Goal: Task Accomplishment & Management: Manage account settings

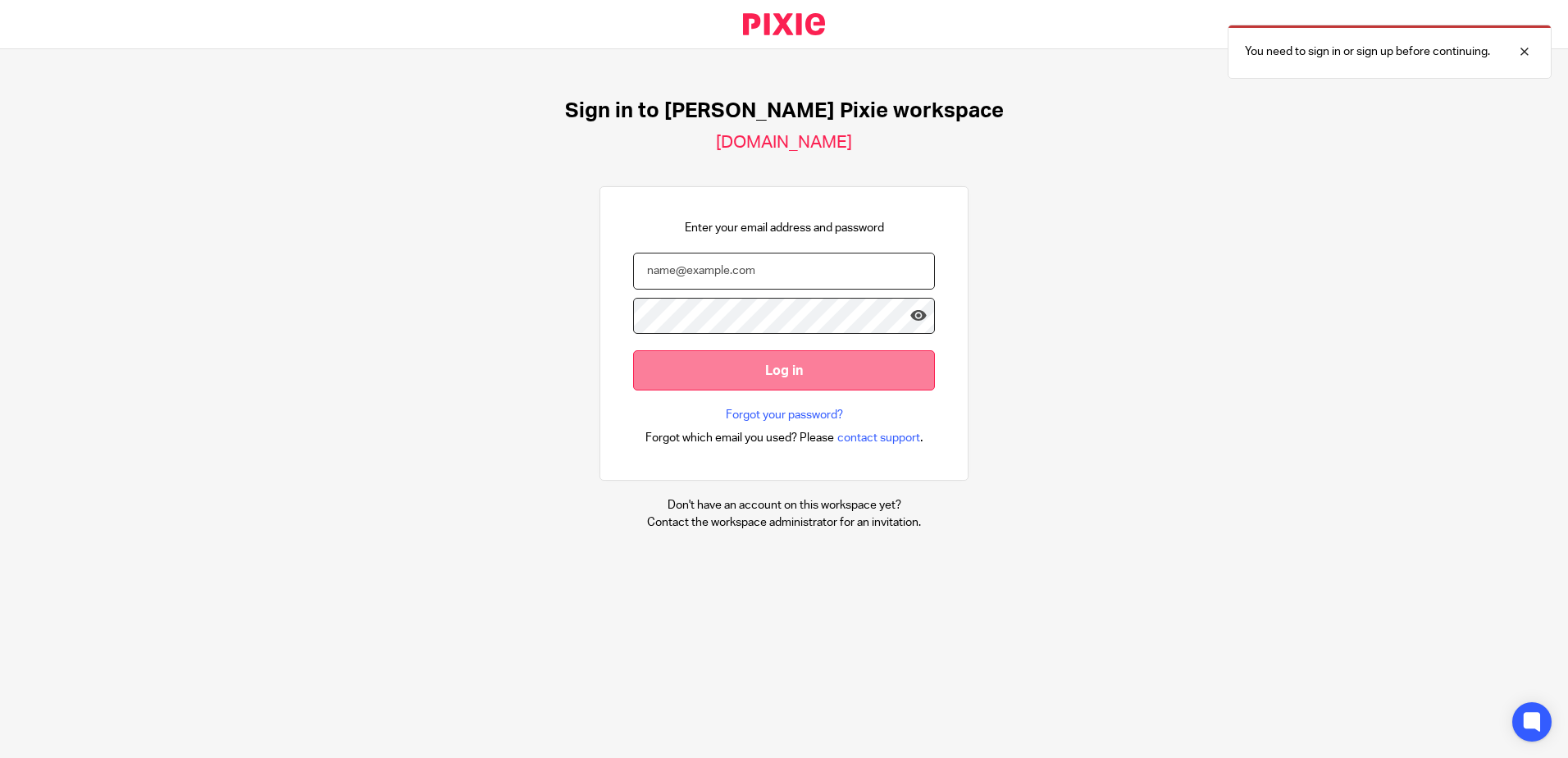
type input "[EMAIL_ADDRESS][DOMAIN_NAME]"
click at [777, 377] on input "Log in" at bounding box center [784, 370] width 302 height 41
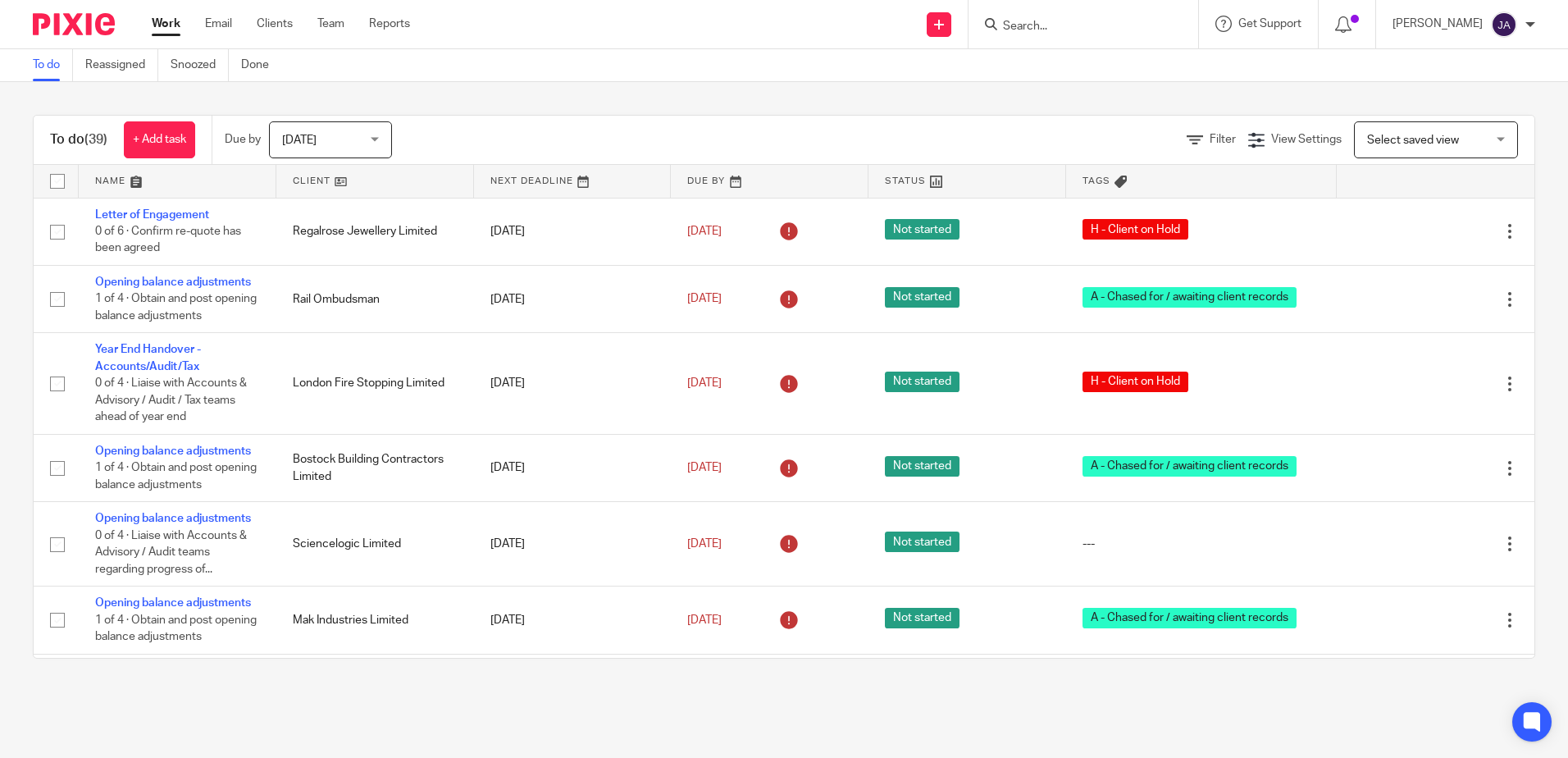
click at [1111, 26] on input "Search" at bounding box center [1074, 27] width 147 height 15
type input "Fitr"
click button "submit" at bounding box center [0, 0] width 0 height 0
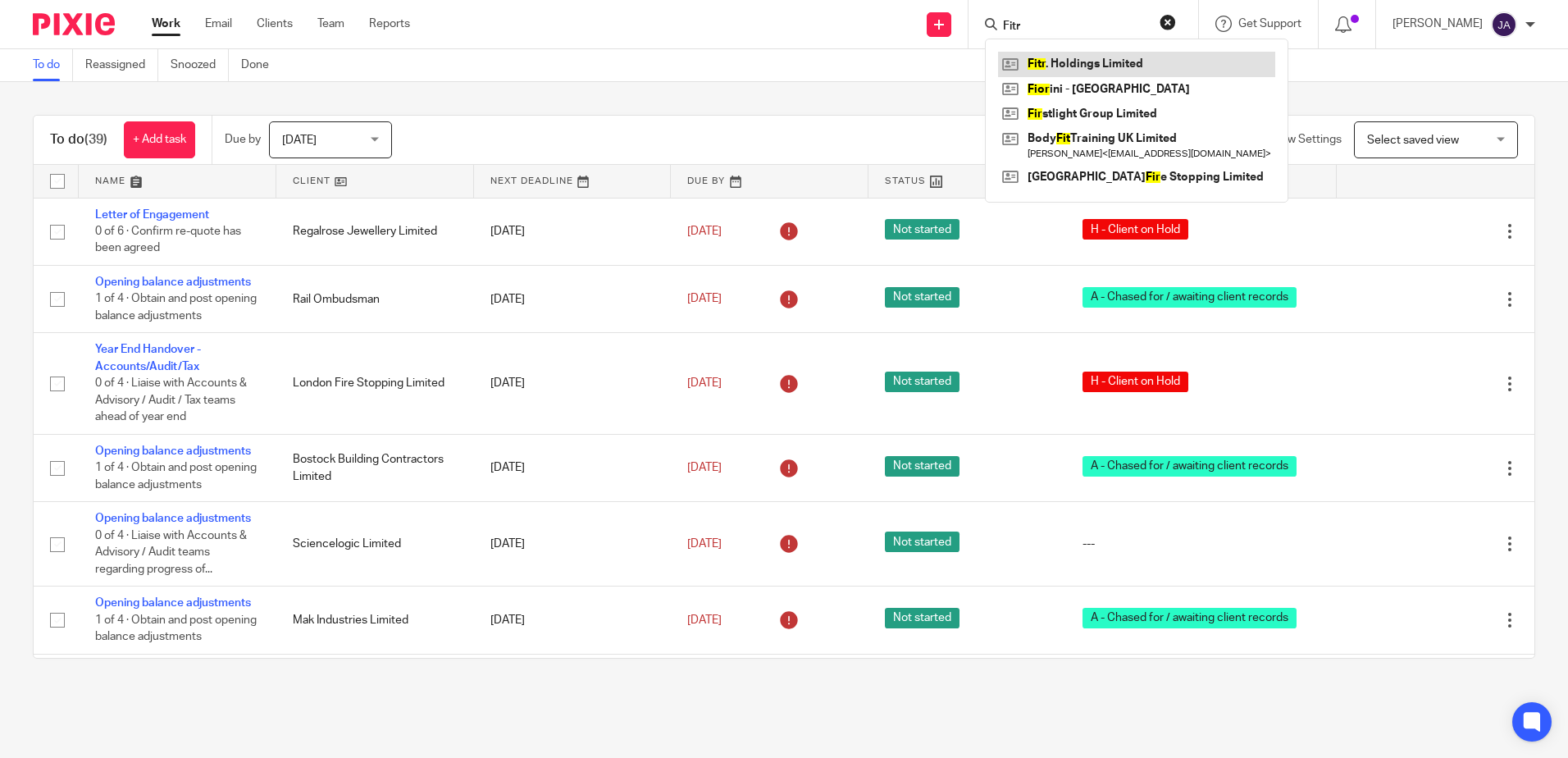
click at [1088, 54] on link at bounding box center [1137, 63] width 277 height 25
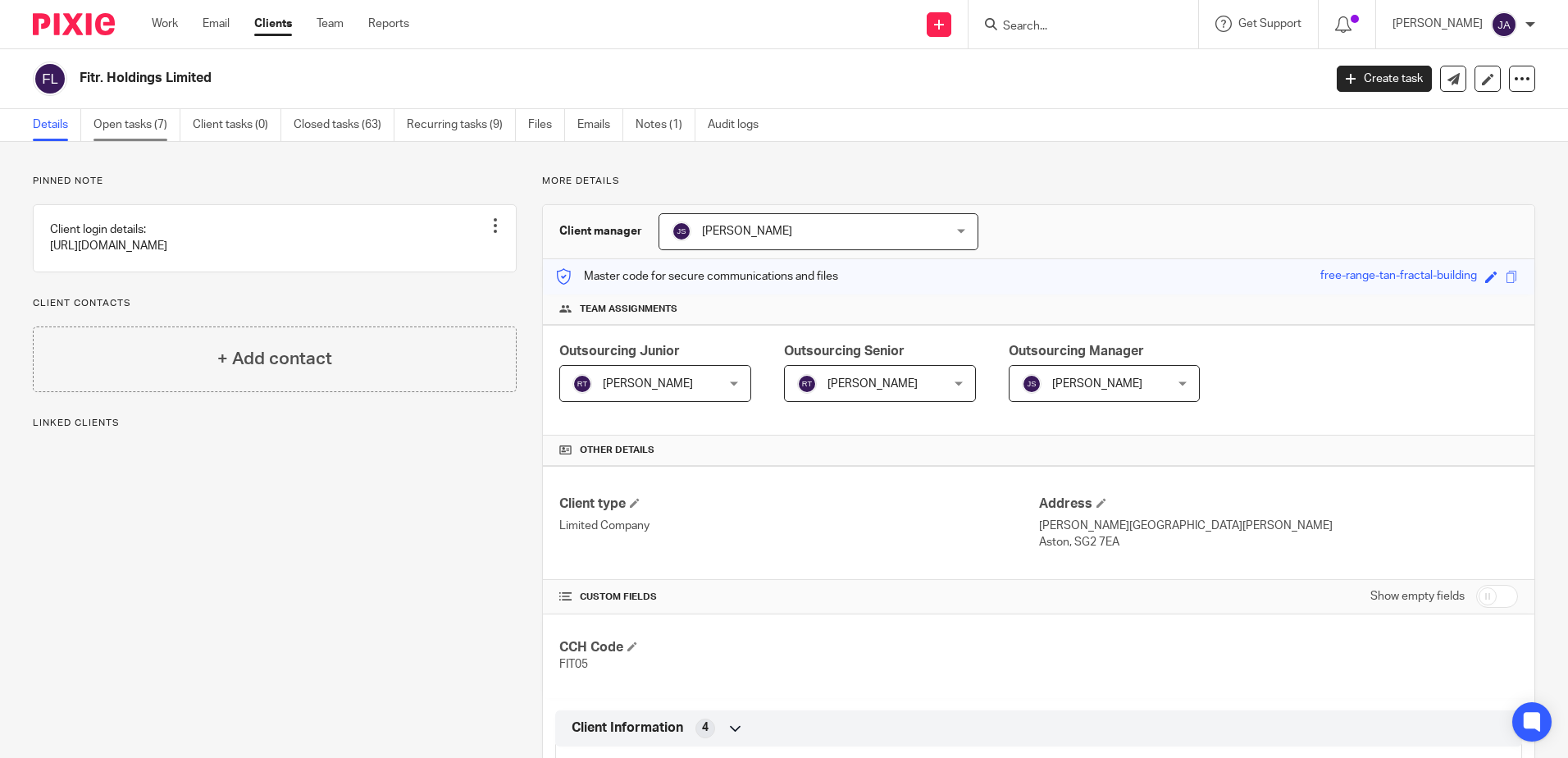
click at [136, 112] on link "Open tasks (7)" at bounding box center [138, 125] width 87 height 32
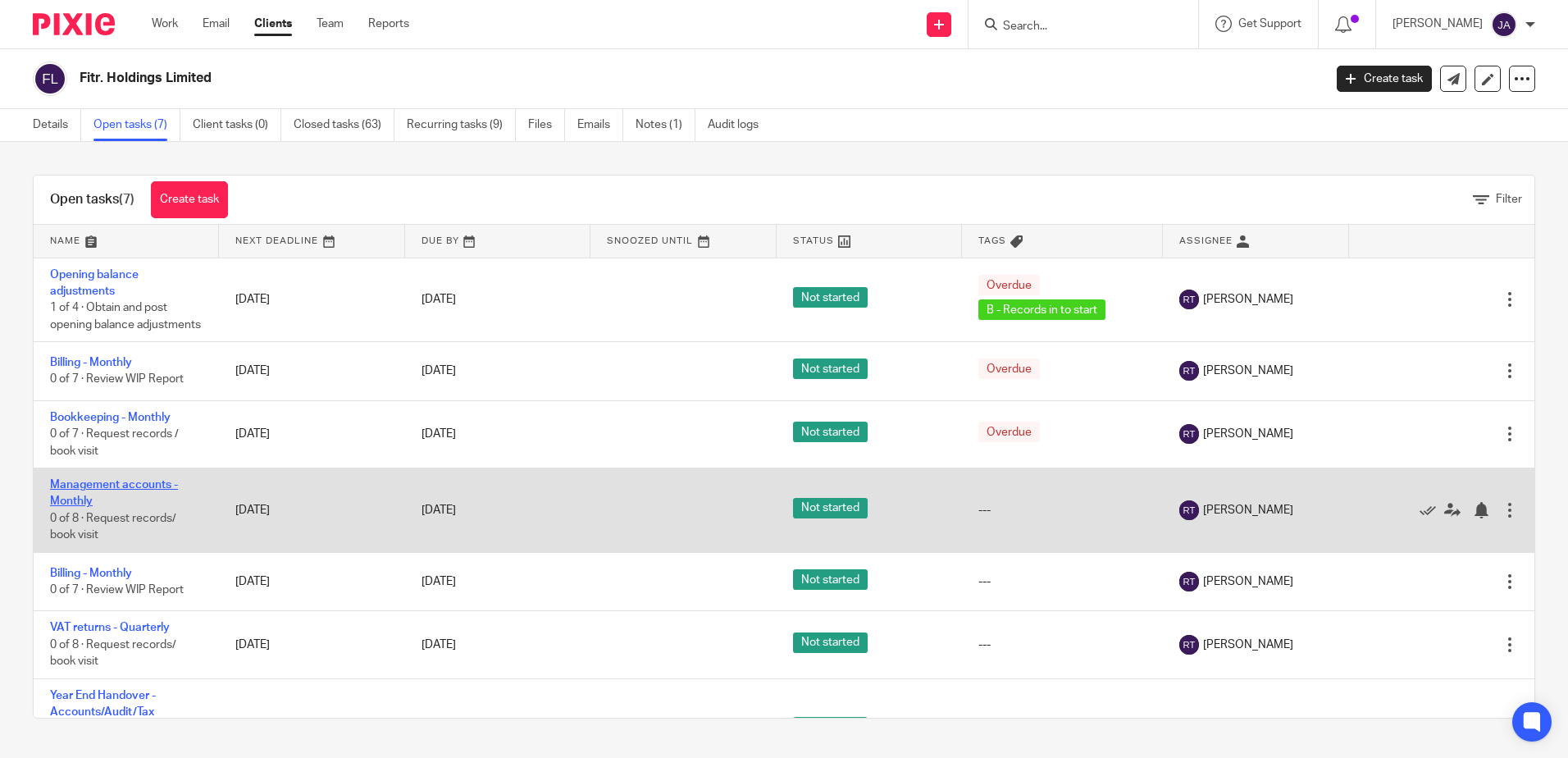
click at [84, 502] on link "Management accounts - Monthly" at bounding box center [114, 493] width 128 height 28
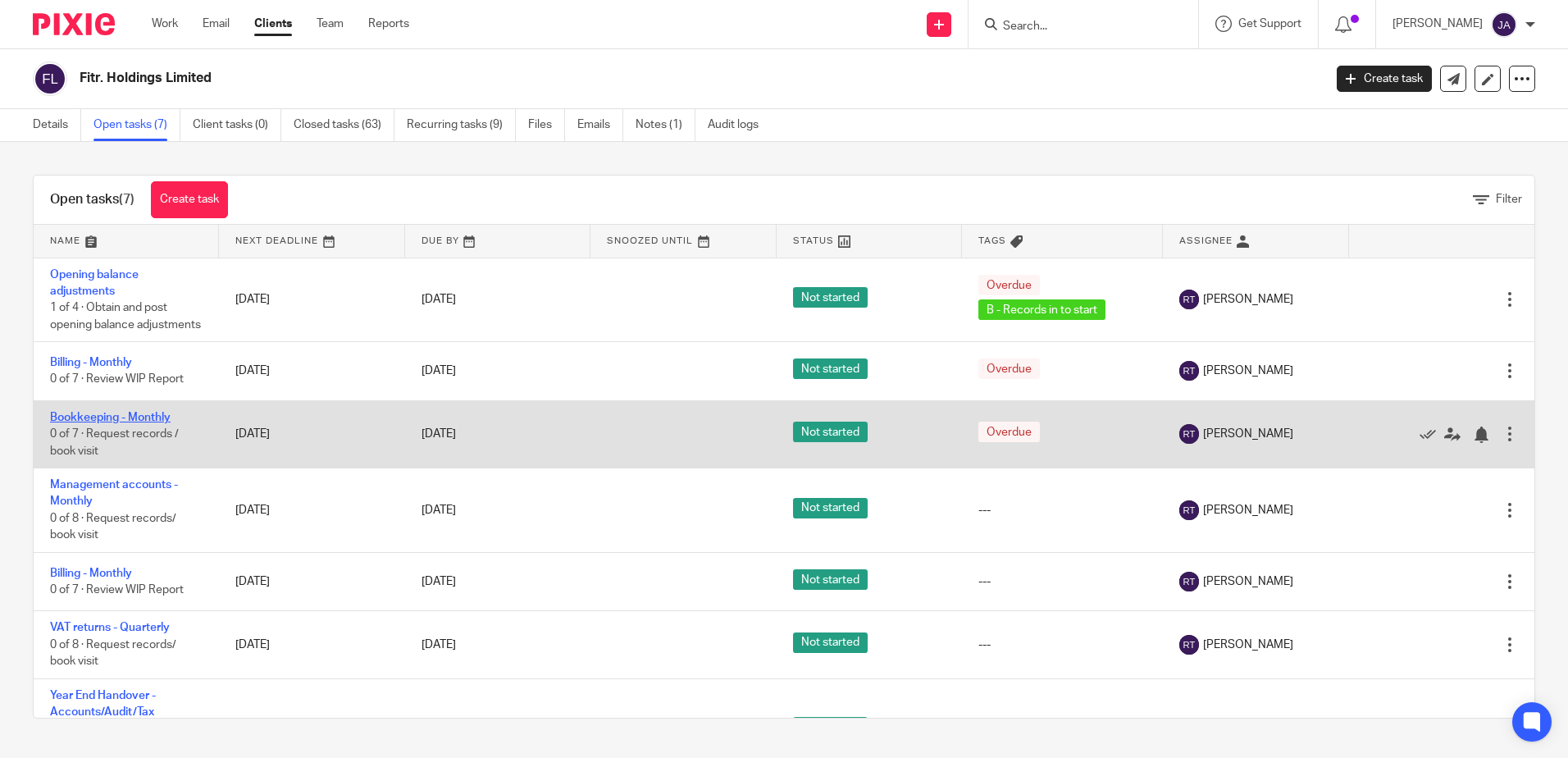
click at [92, 424] on link "Bookkeeping - Monthly" at bounding box center [111, 418] width 121 height 12
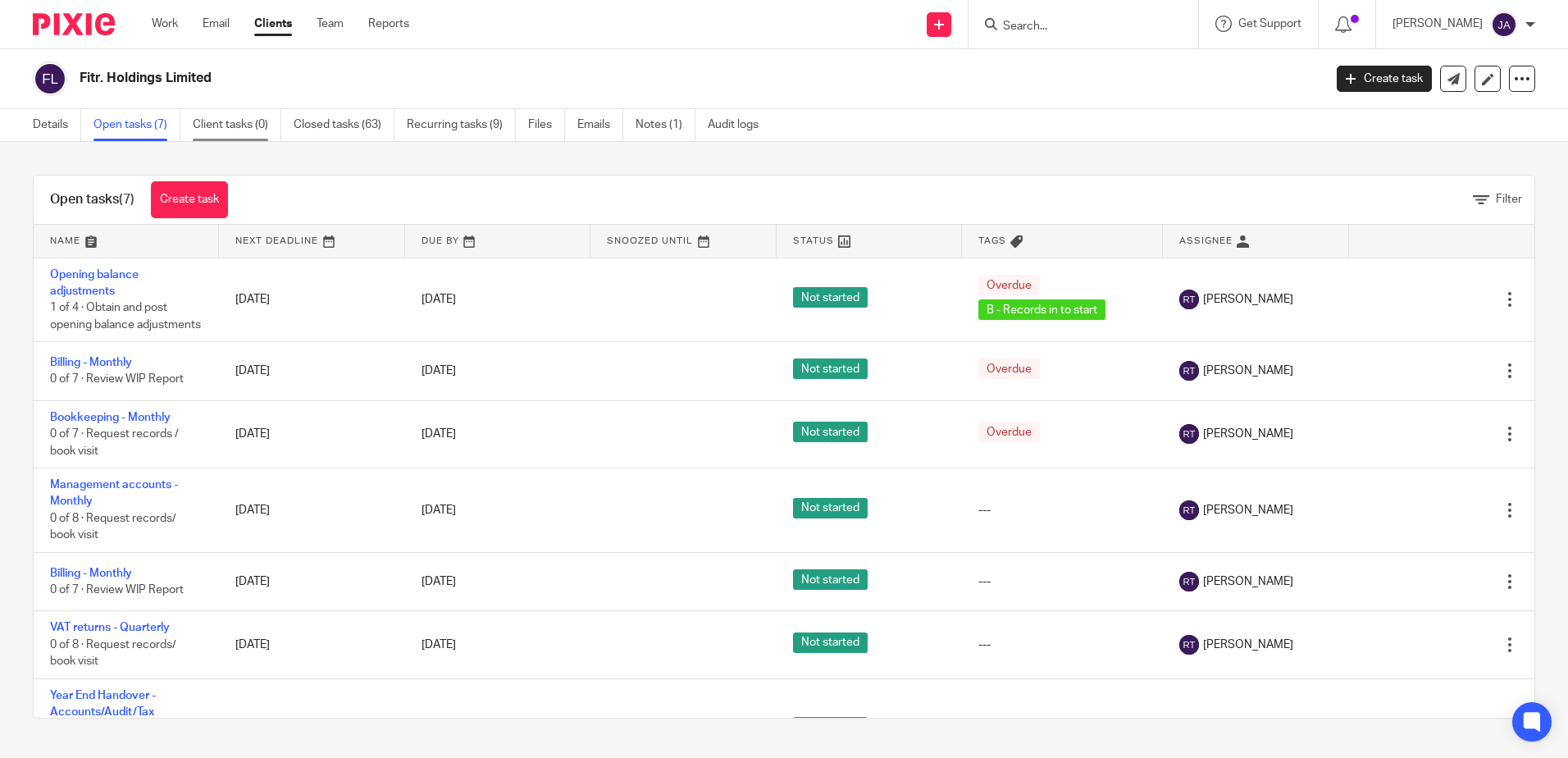
drag, startPoint x: 240, startPoint y: 130, endPoint x: 256, endPoint y: 129, distance: 16.0
click at [240, 130] on link "Client tasks (0)" at bounding box center [237, 125] width 89 height 32
click at [323, 132] on link "Closed tasks (63)" at bounding box center [344, 125] width 101 height 32
click at [427, 137] on link "Recurring tasks (9)" at bounding box center [461, 125] width 109 height 32
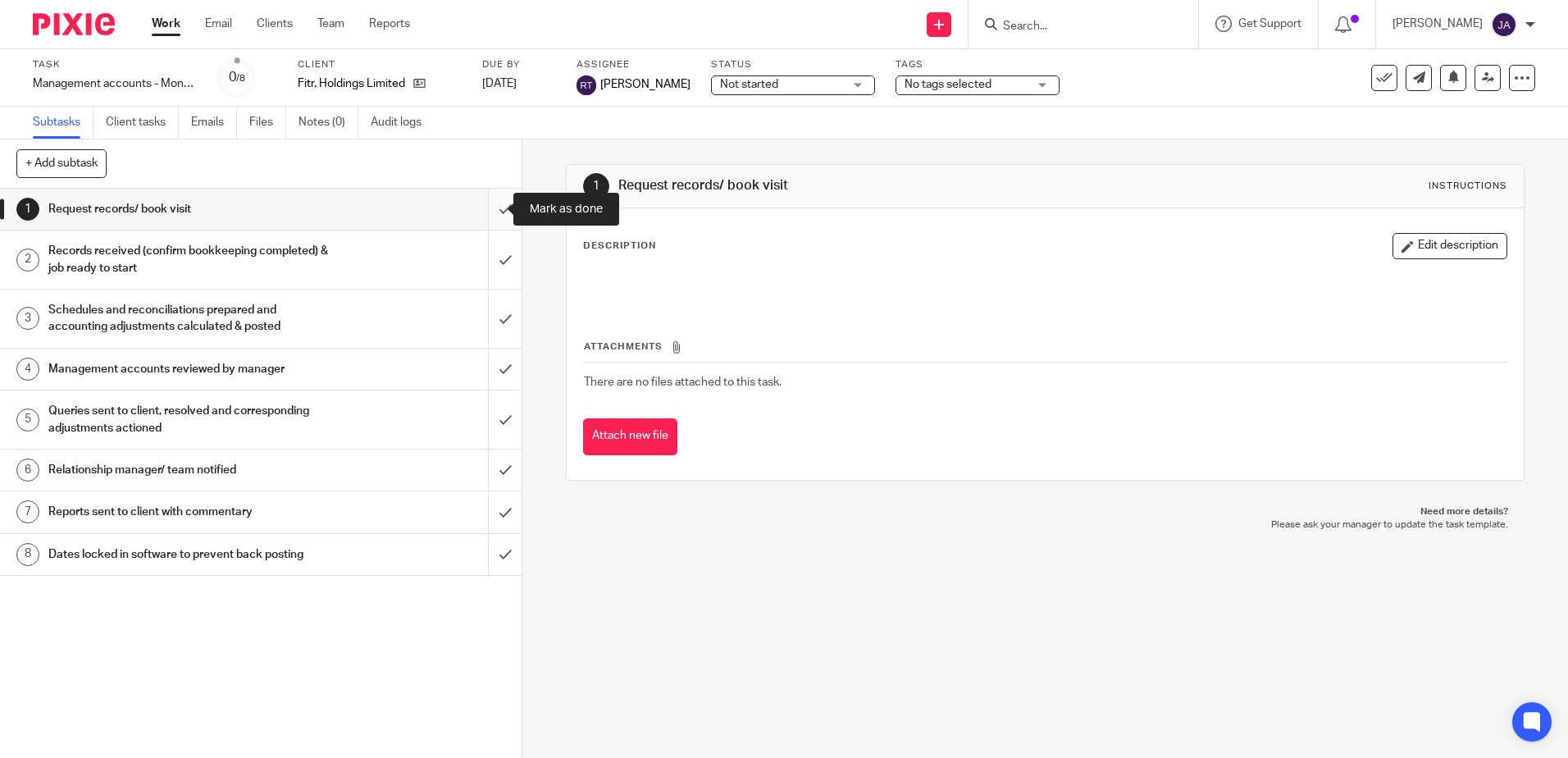
click at [487, 222] on input "submit" at bounding box center [260, 209] width 521 height 41
click at [487, 256] on input "submit" at bounding box center [260, 259] width 521 height 58
click at [490, 300] on input "submit" at bounding box center [260, 319] width 521 height 58
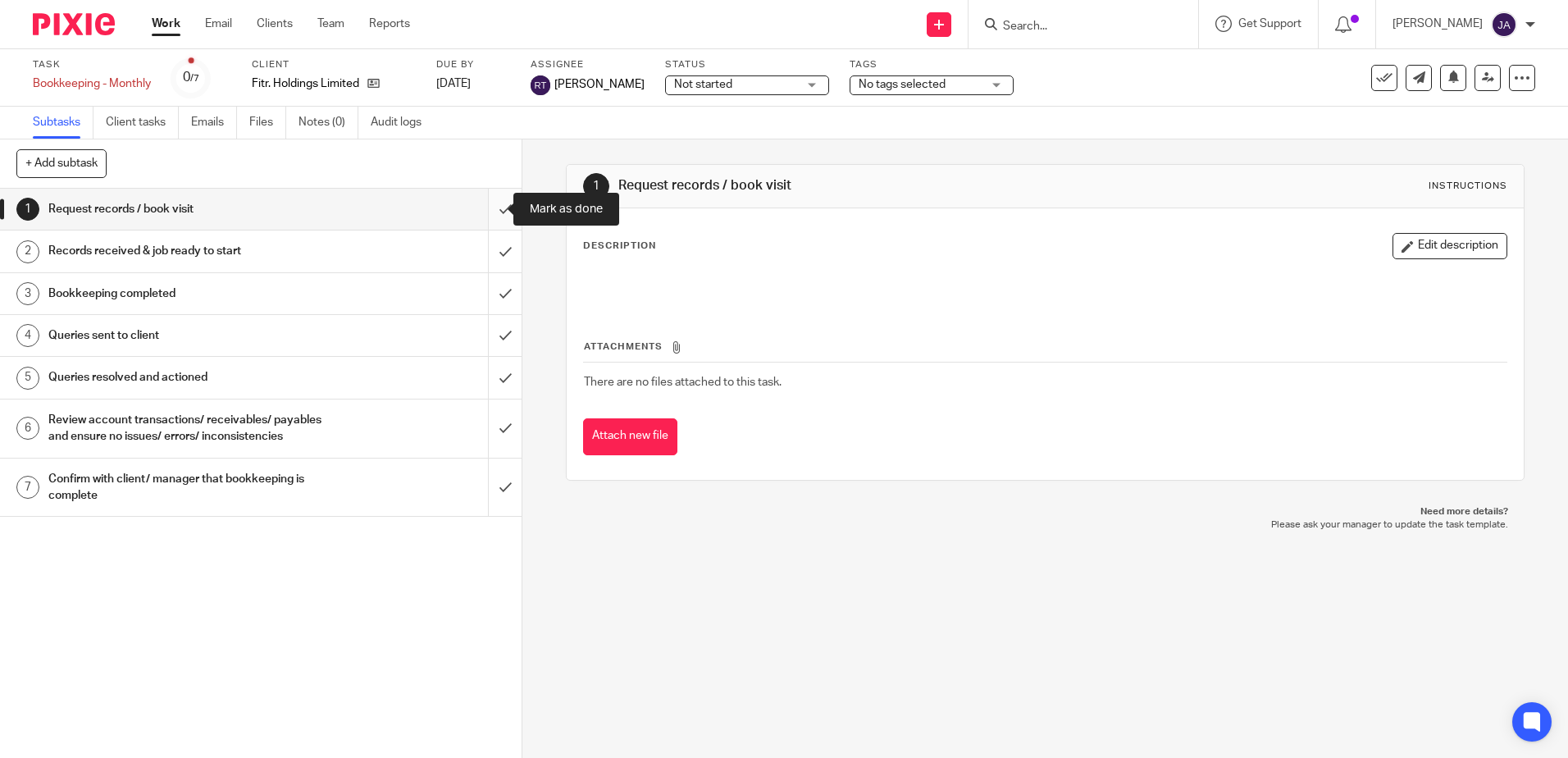
click at [485, 204] on input "submit" at bounding box center [260, 209] width 521 height 41
click at [498, 249] on input "submit" at bounding box center [260, 250] width 521 height 41
click at [487, 296] on input "submit" at bounding box center [260, 293] width 521 height 41
click at [486, 330] on input "submit" at bounding box center [260, 334] width 521 height 41
click at [482, 383] on input "submit" at bounding box center [260, 377] width 521 height 41
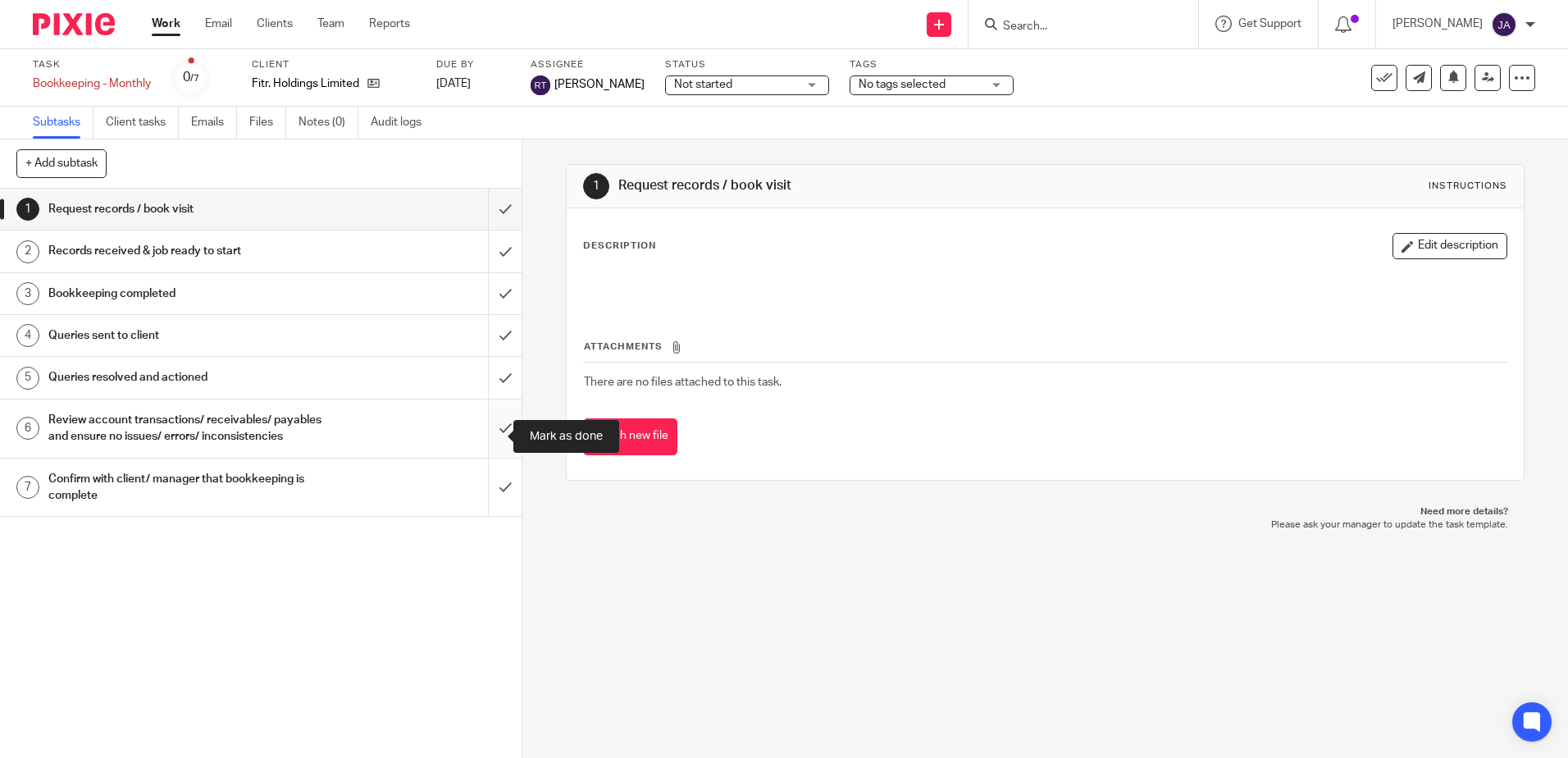
click at [494, 425] on input "submit" at bounding box center [260, 428] width 521 height 58
click at [493, 494] on input "submit" at bounding box center [260, 487] width 521 height 58
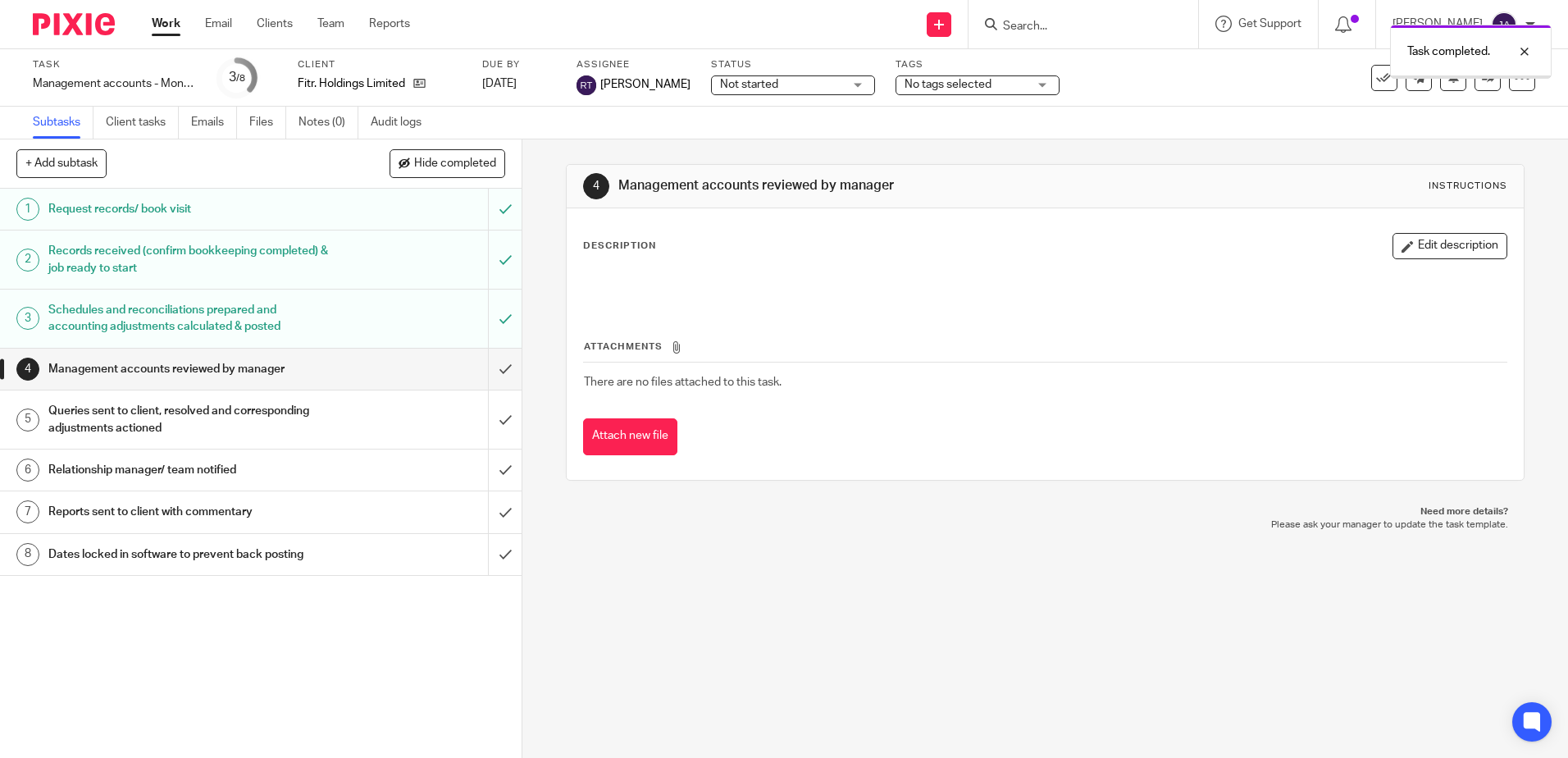
click at [770, 94] on div "Not started Not started" at bounding box center [793, 85] width 164 height 20
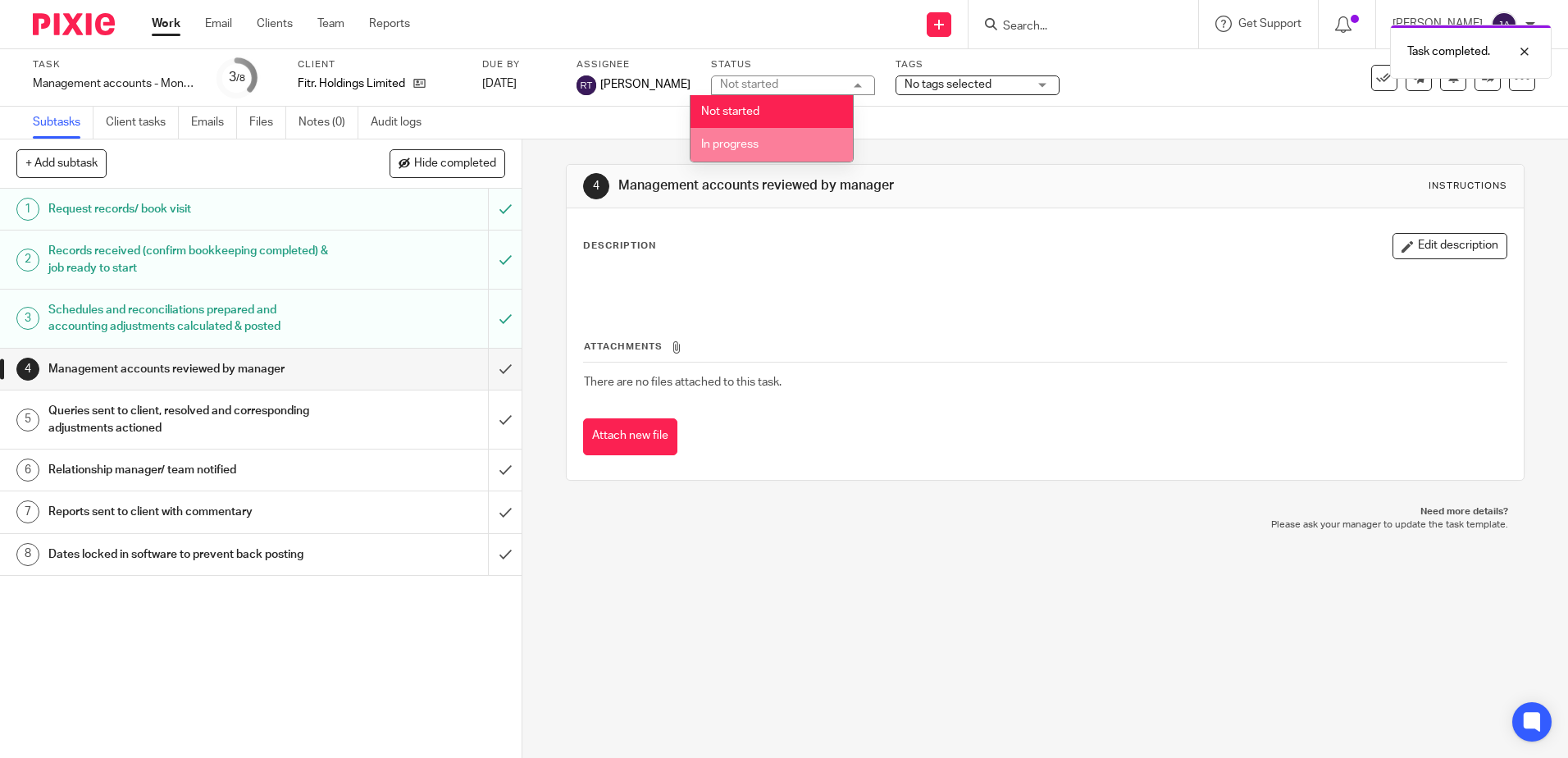
click at [764, 150] on li "In progress" at bounding box center [772, 144] width 162 height 34
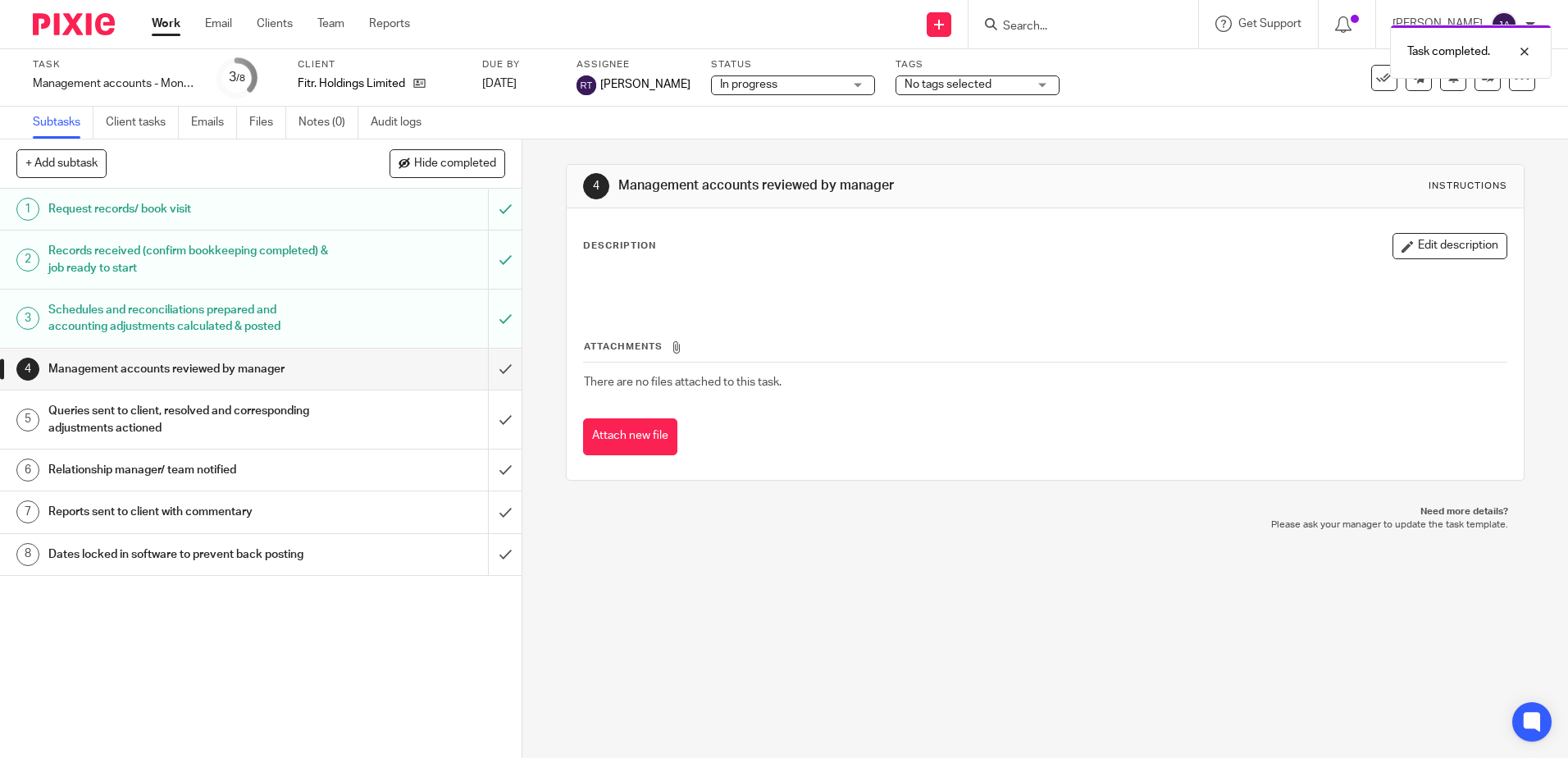
click at [982, 94] on div "No tags selected" at bounding box center [977, 85] width 164 height 20
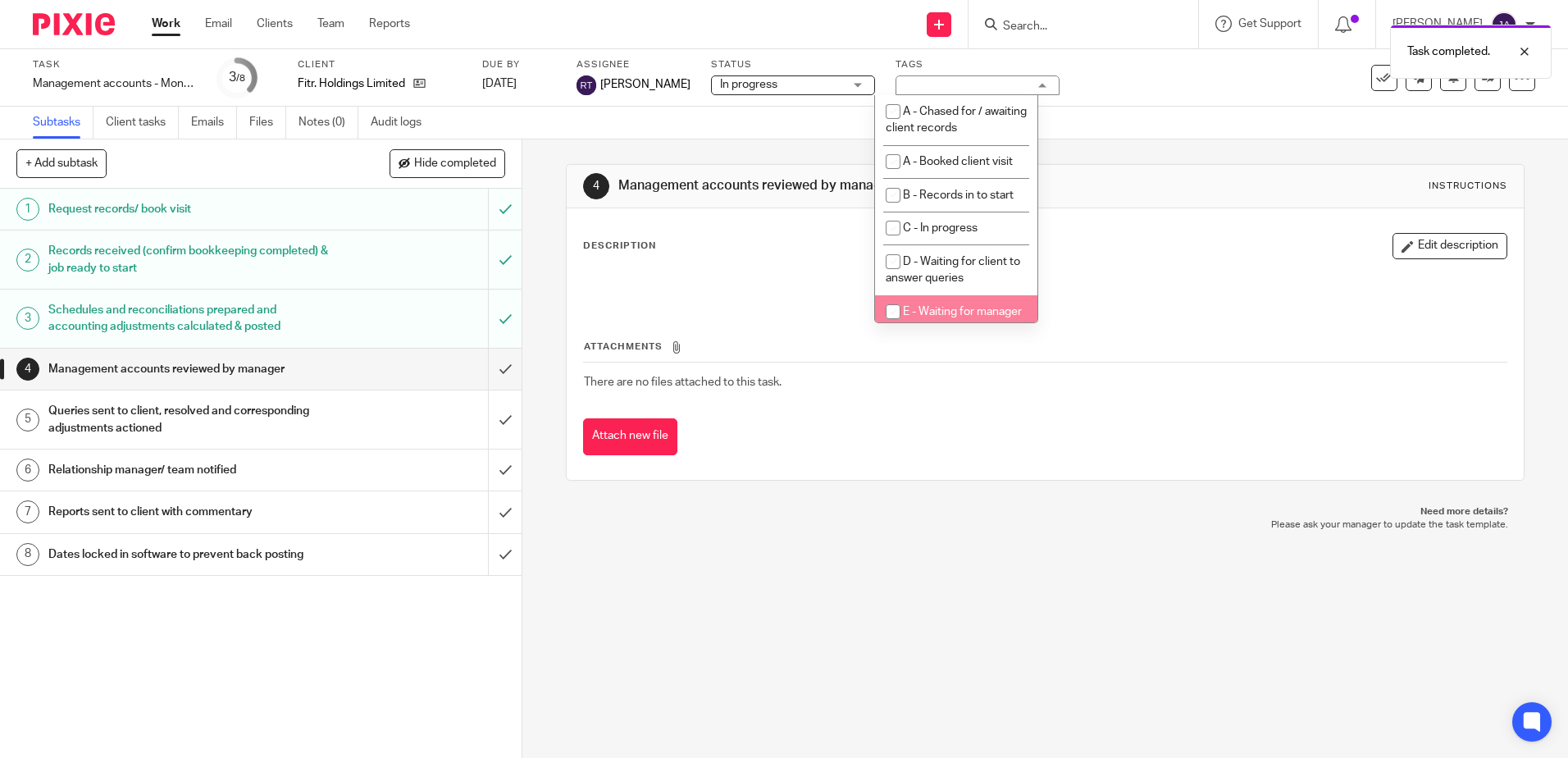
scroll to position [82, 0]
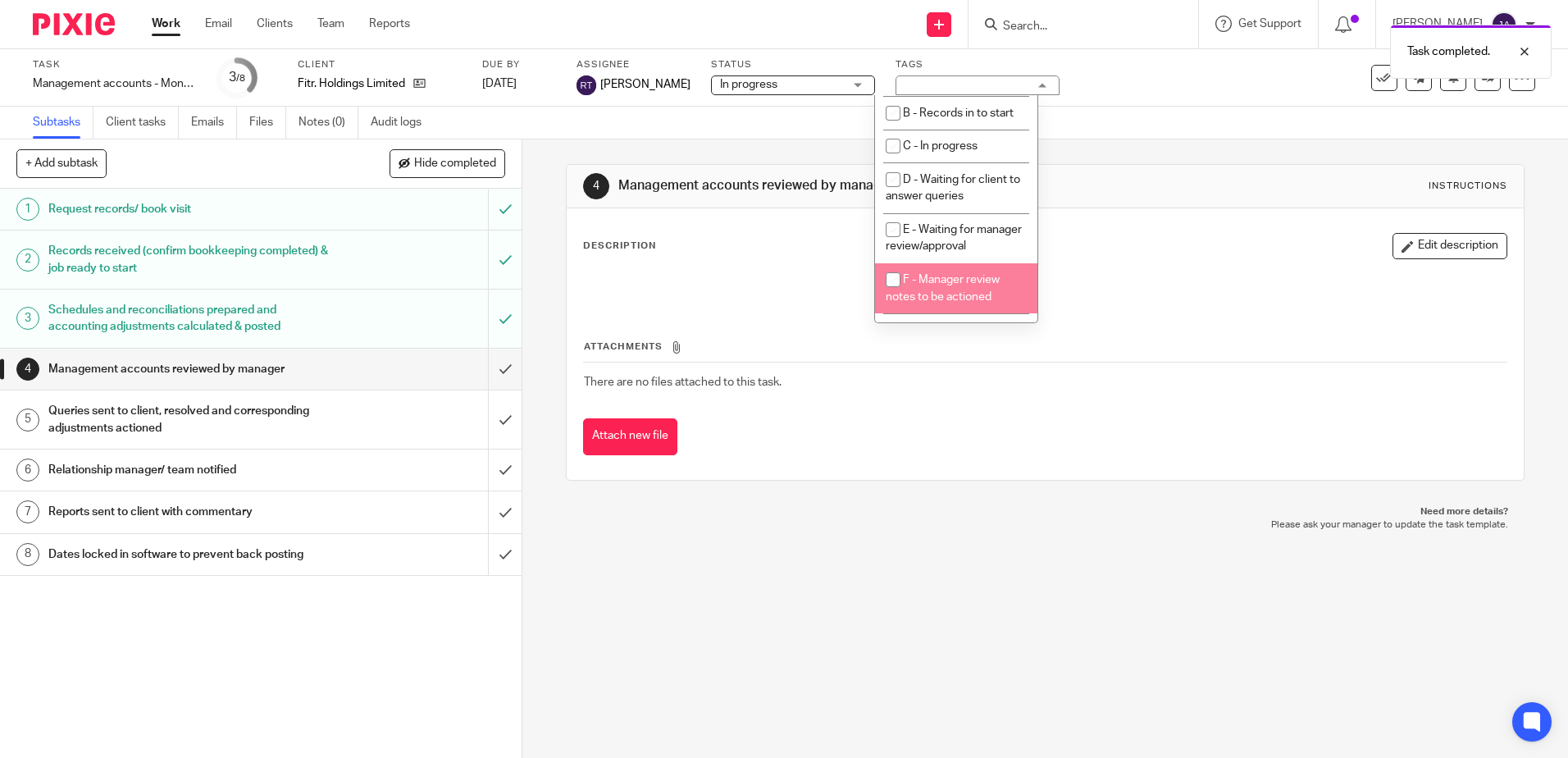
click at [956, 306] on li "F - Manager review notes to be actioned" at bounding box center [957, 288] width 162 height 50
checkbox input "true"
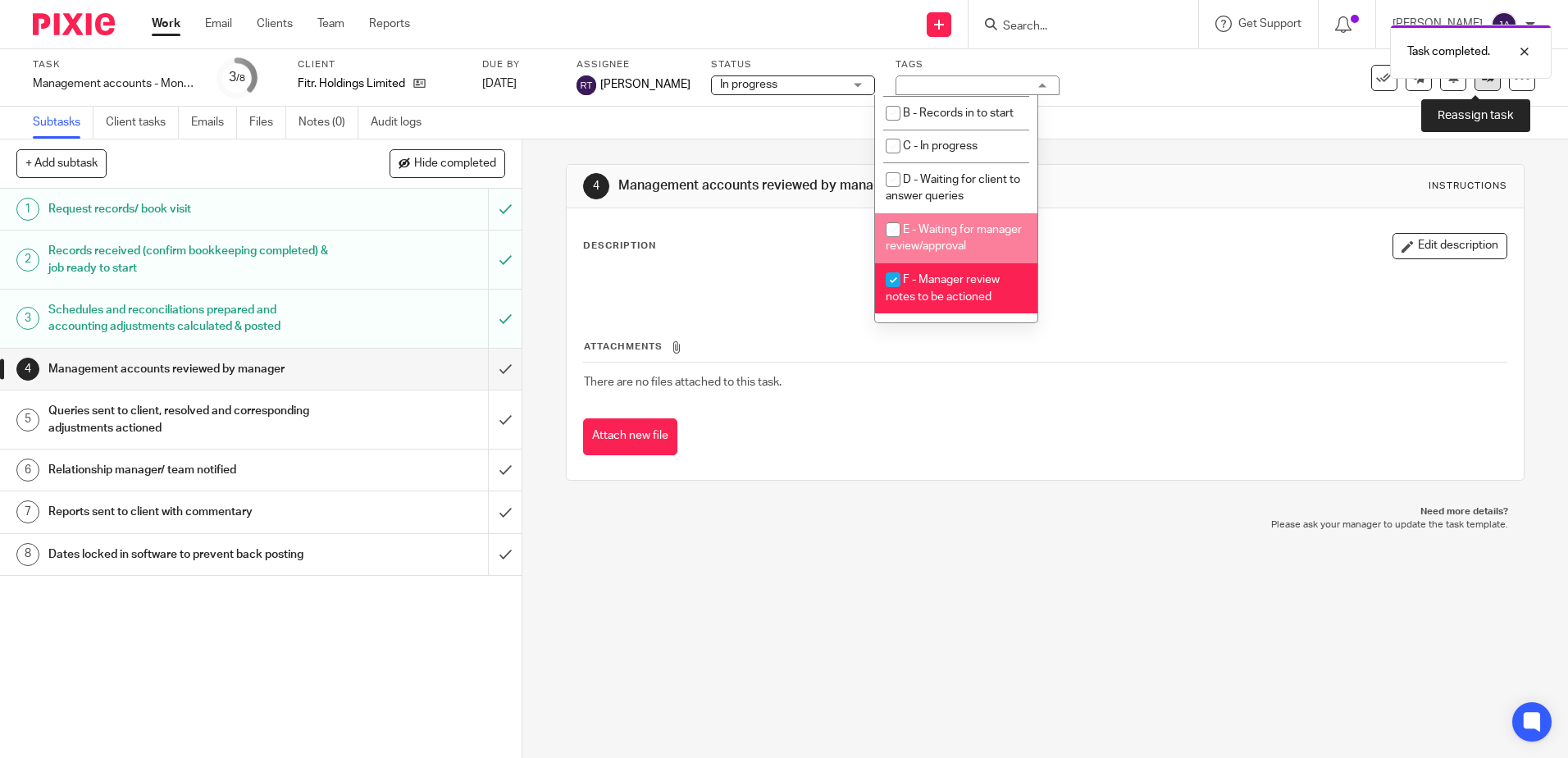
click at [1475, 90] on link at bounding box center [1488, 77] width 27 height 27
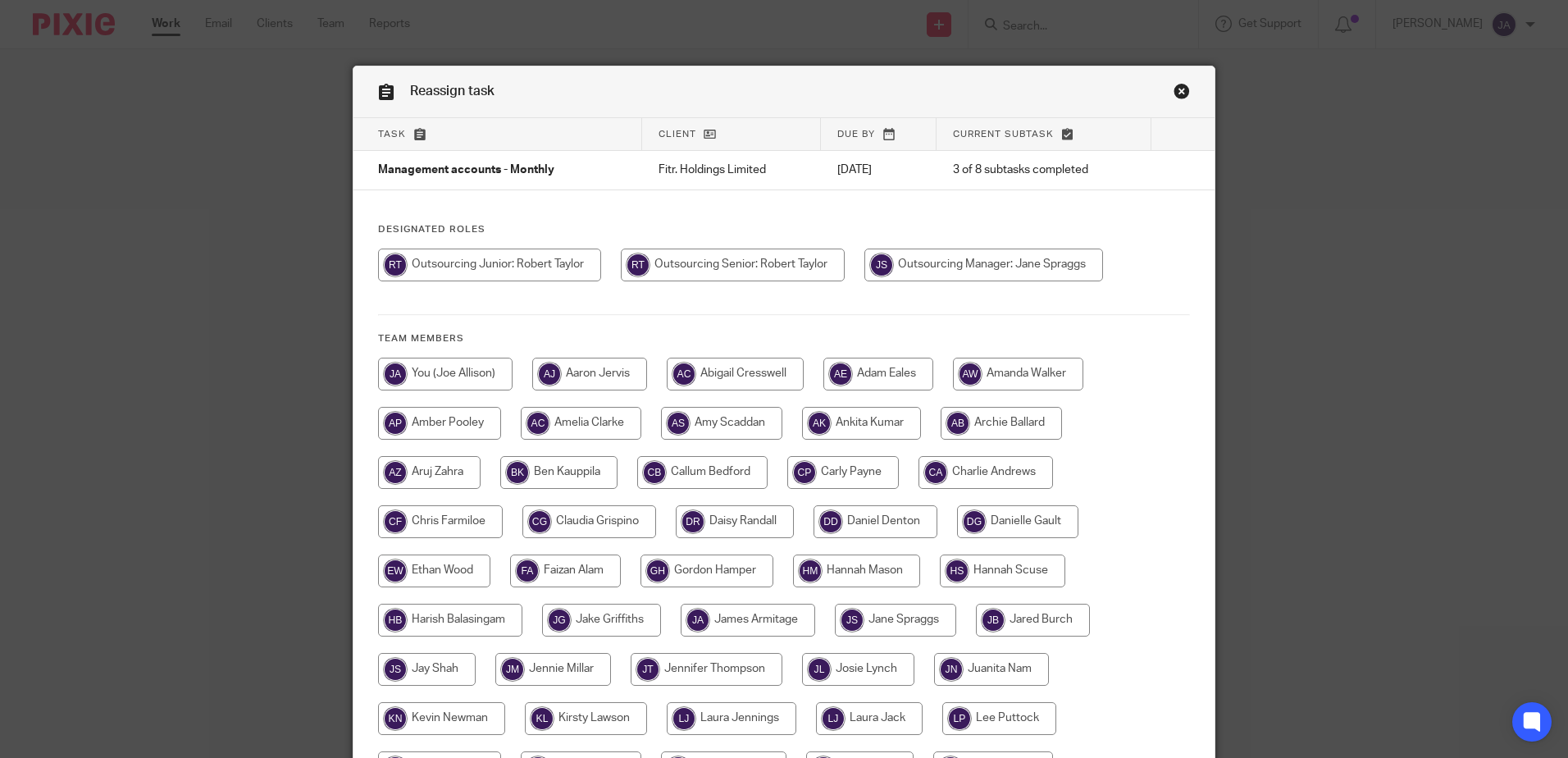
click at [987, 266] on input "radio" at bounding box center [983, 264] width 238 height 33
radio input "true"
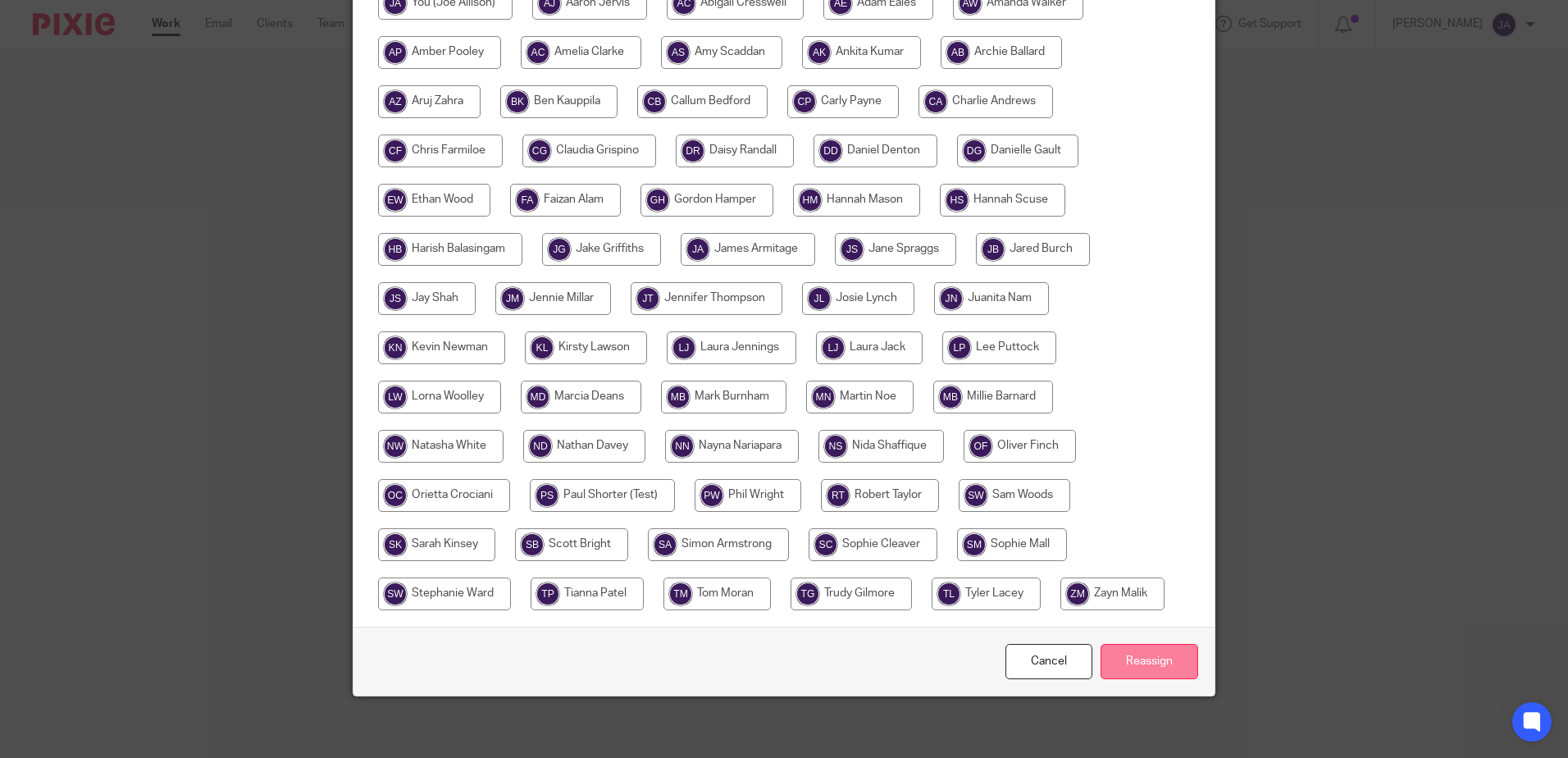
scroll to position [375, 0]
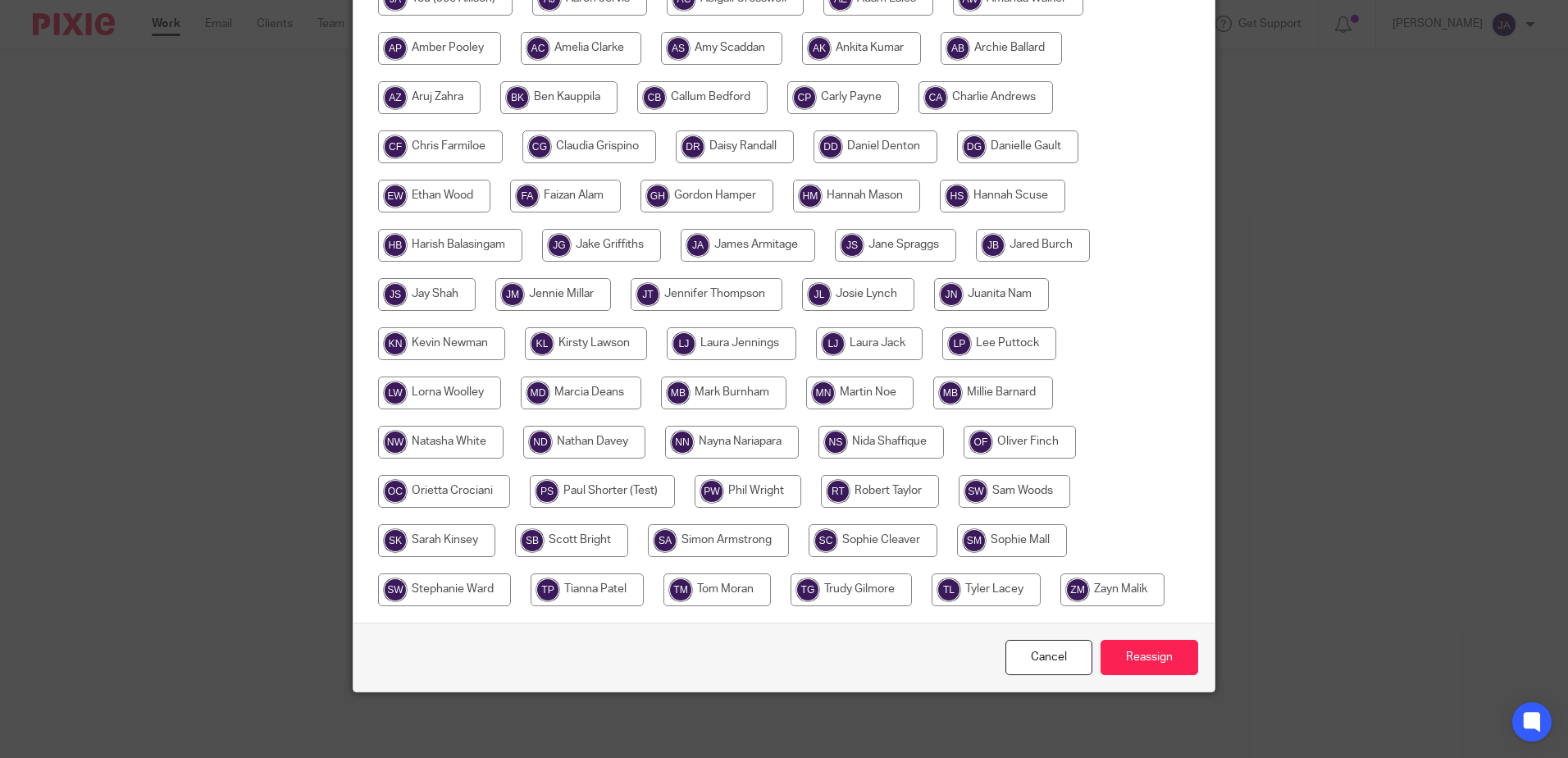
click at [1130, 680] on div "Cancel Reassign" at bounding box center [784, 657] width 861 height 69
click at [1130, 660] on input "Reassign" at bounding box center [1150, 658] width 98 height 36
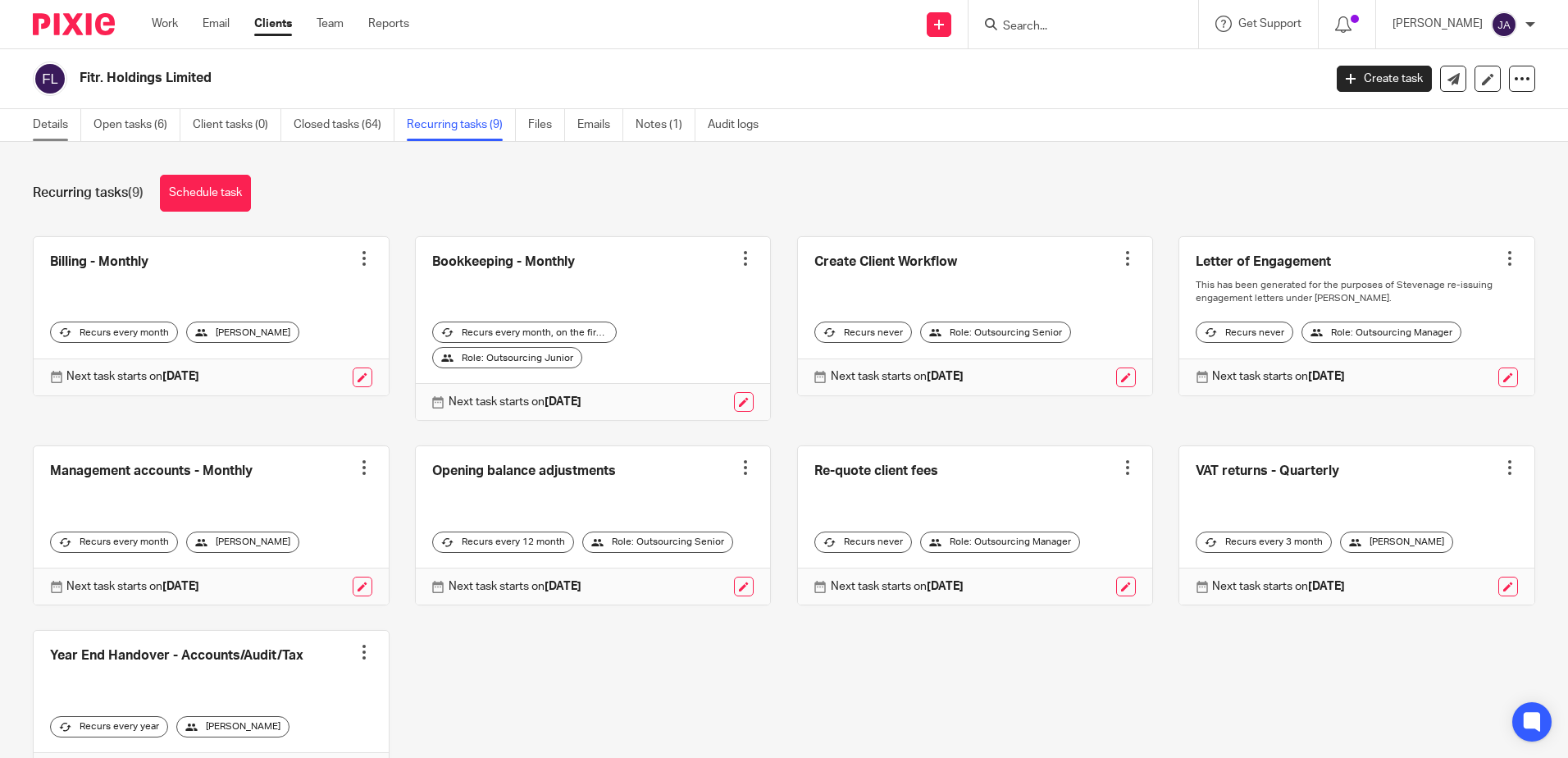
click at [52, 116] on link "Details" at bounding box center [56, 125] width 48 height 32
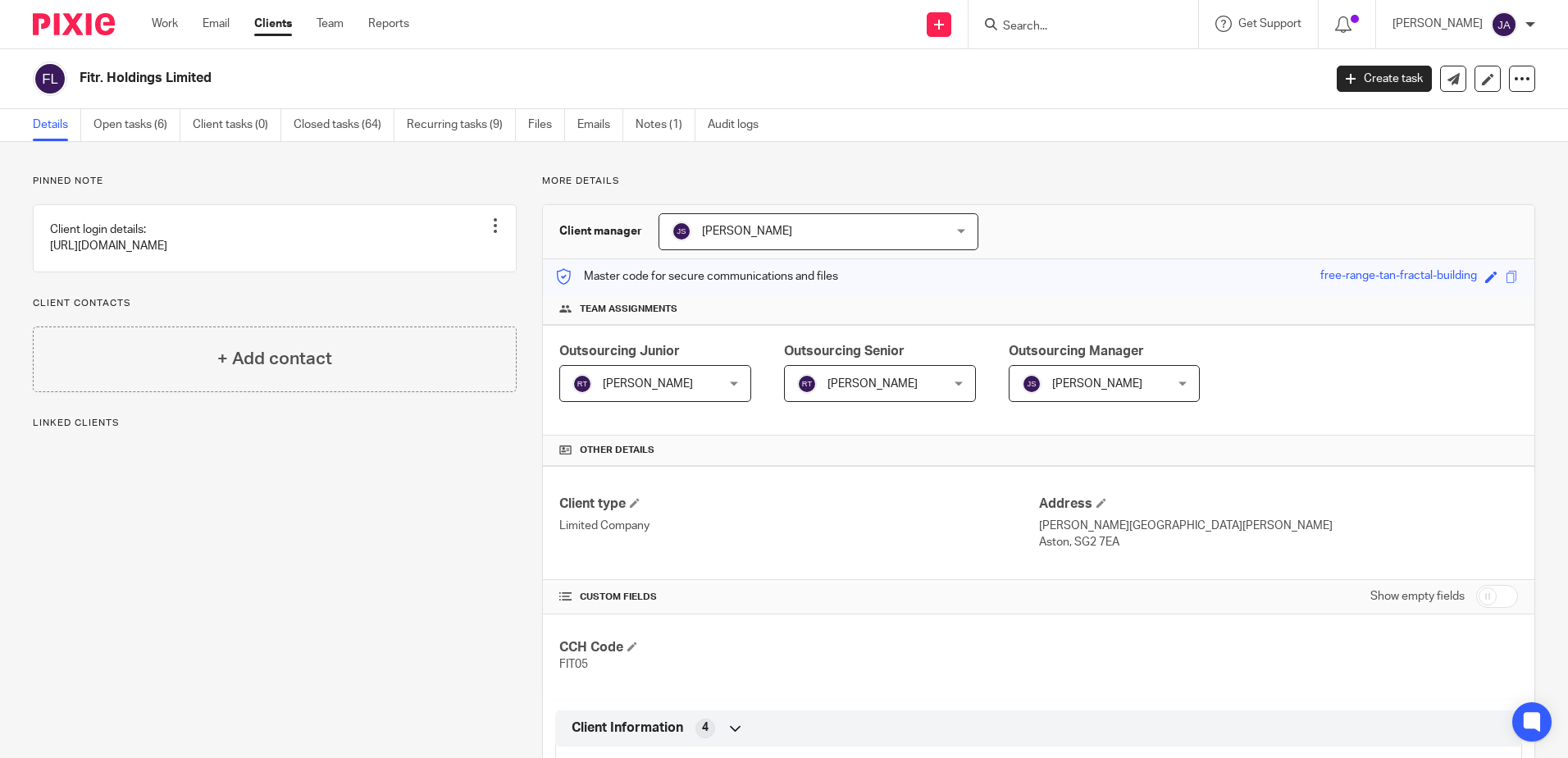
click at [895, 367] on span "[PERSON_NAME]" at bounding box center [868, 383] width 141 height 35
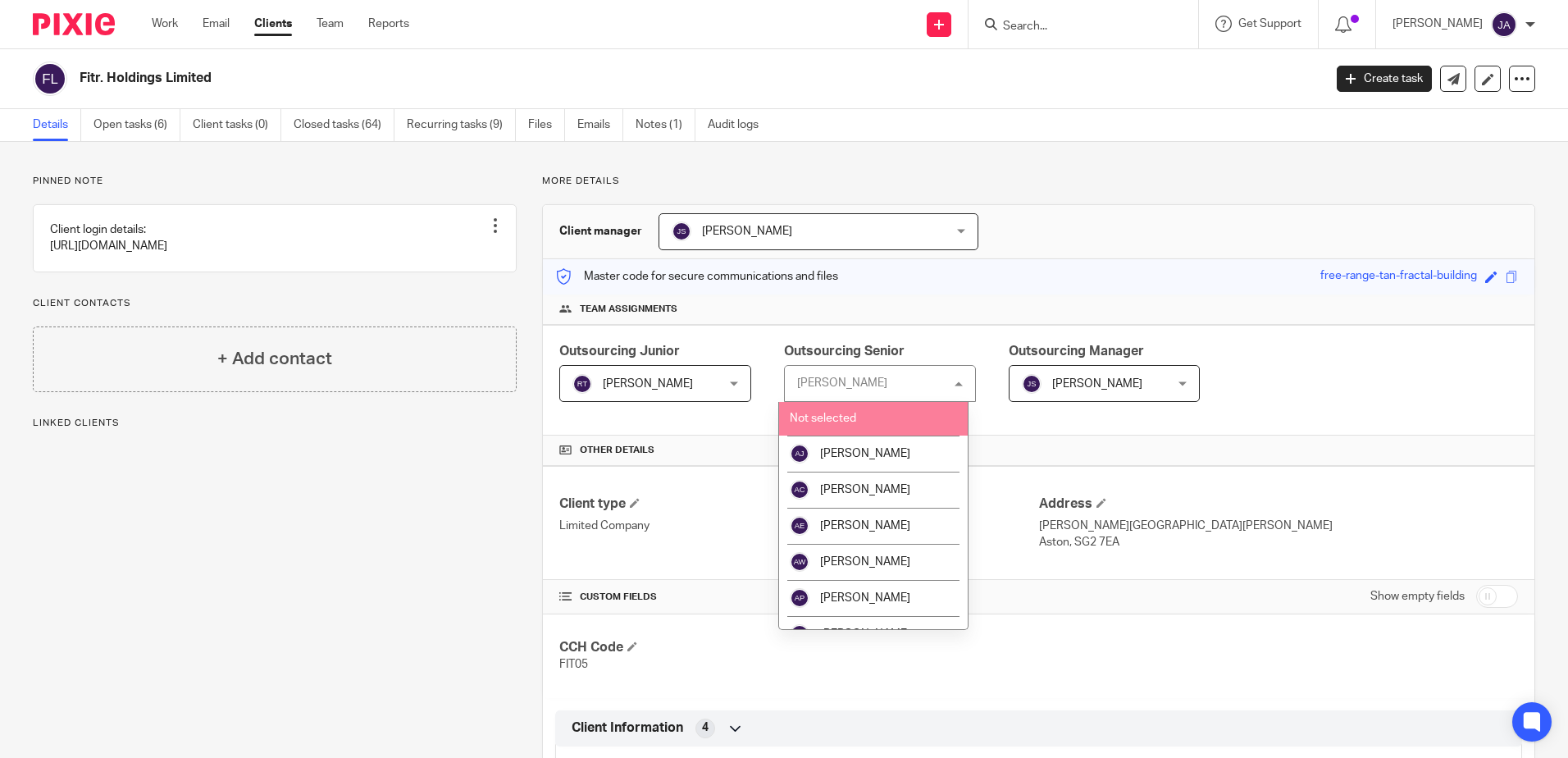
click at [842, 382] on div "[PERSON_NAME]" at bounding box center [842, 383] width 90 height 12
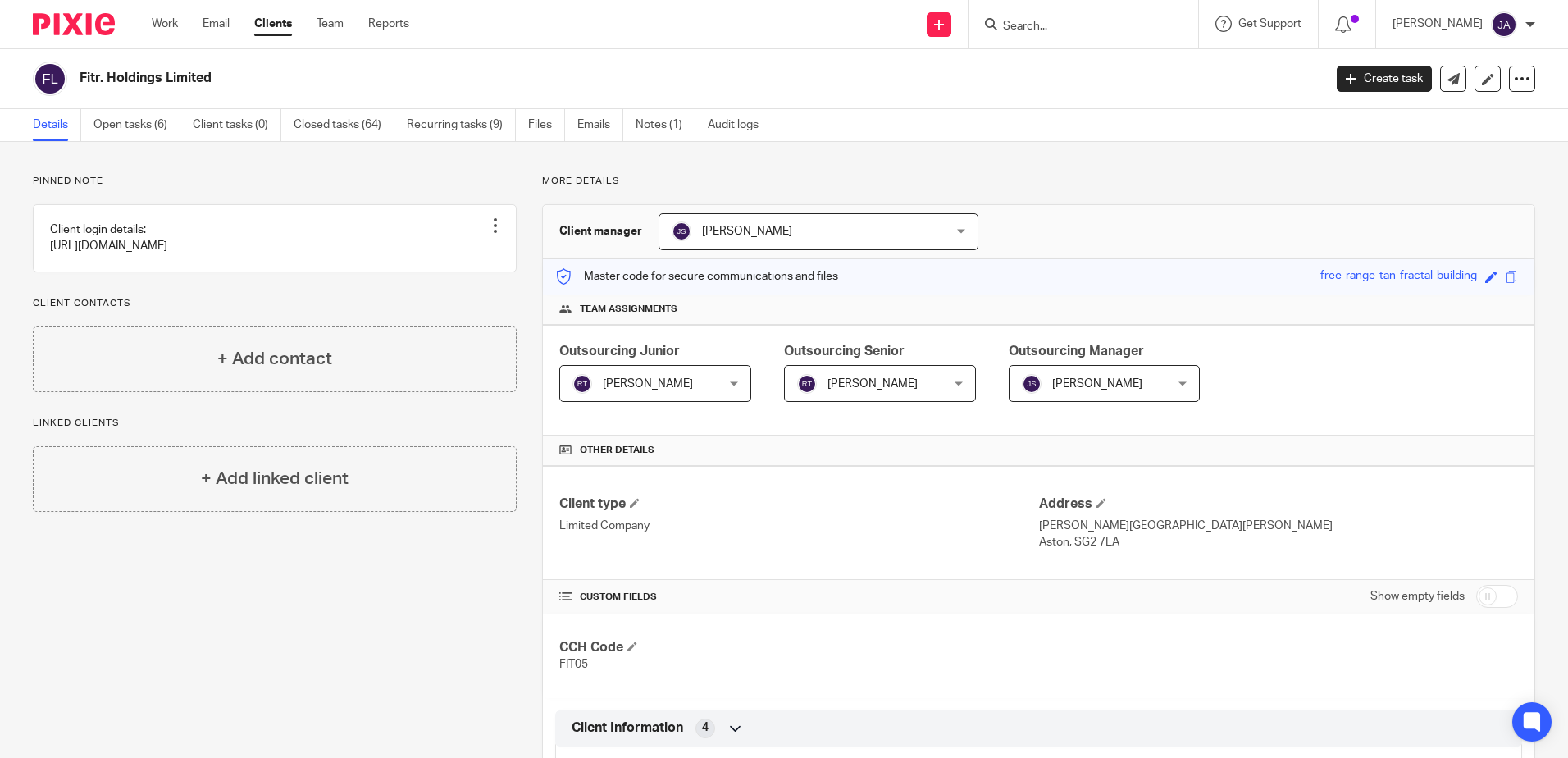
click at [842, 381] on span "[PERSON_NAME]" at bounding box center [872, 384] width 90 height 12
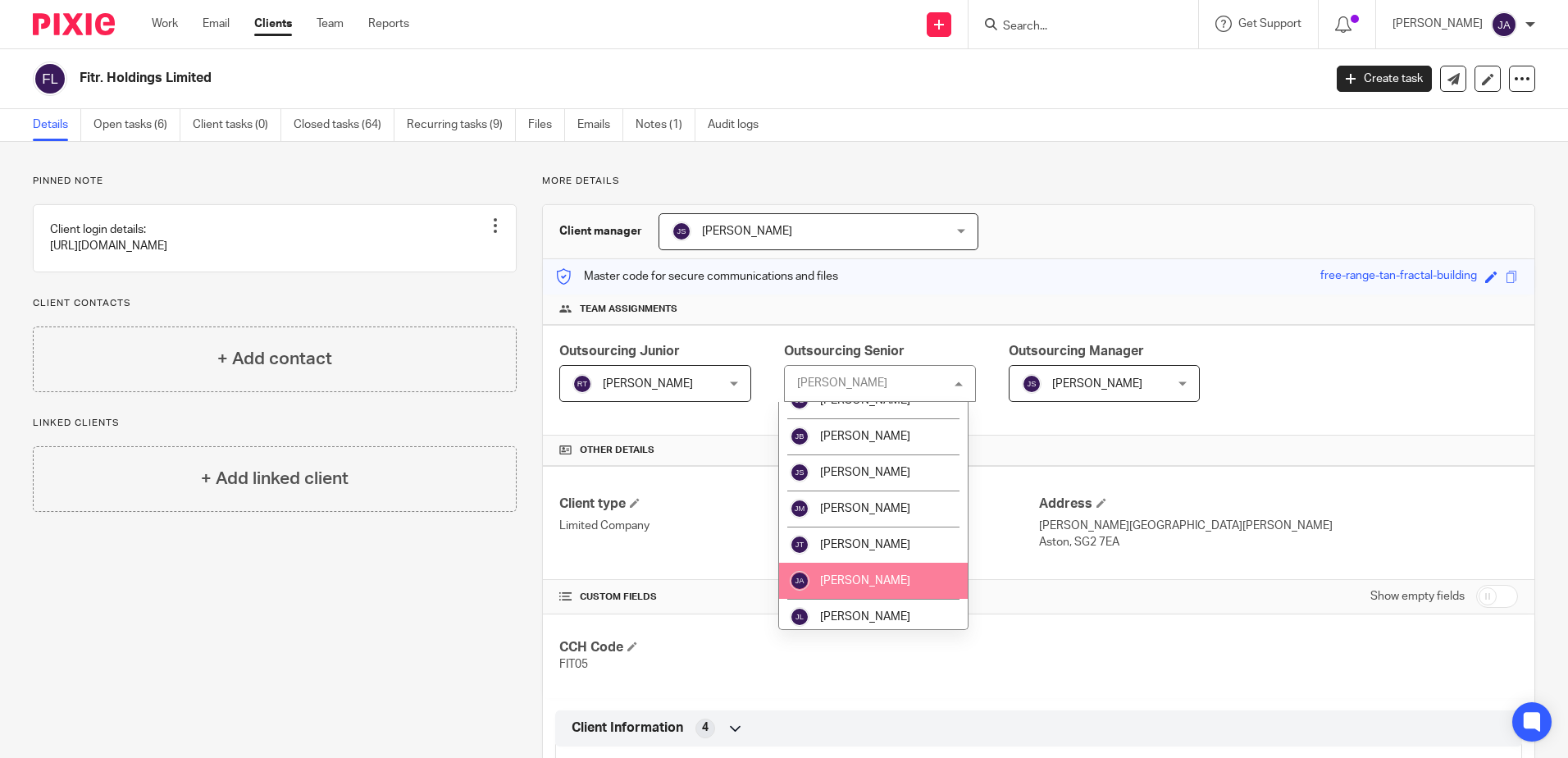
scroll to position [1067, 0]
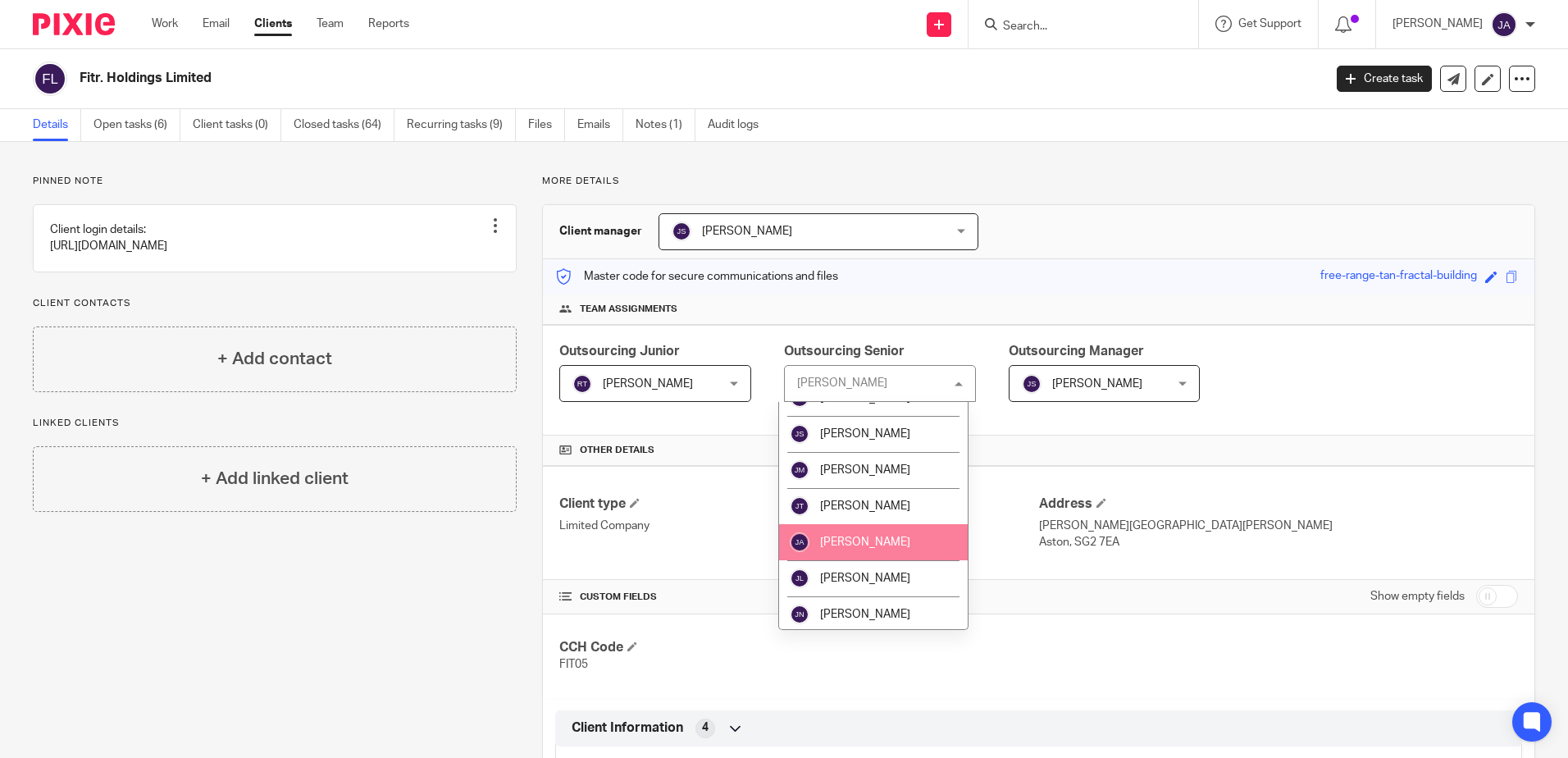
click at [883, 550] on li "[PERSON_NAME]" at bounding box center [874, 542] width 189 height 36
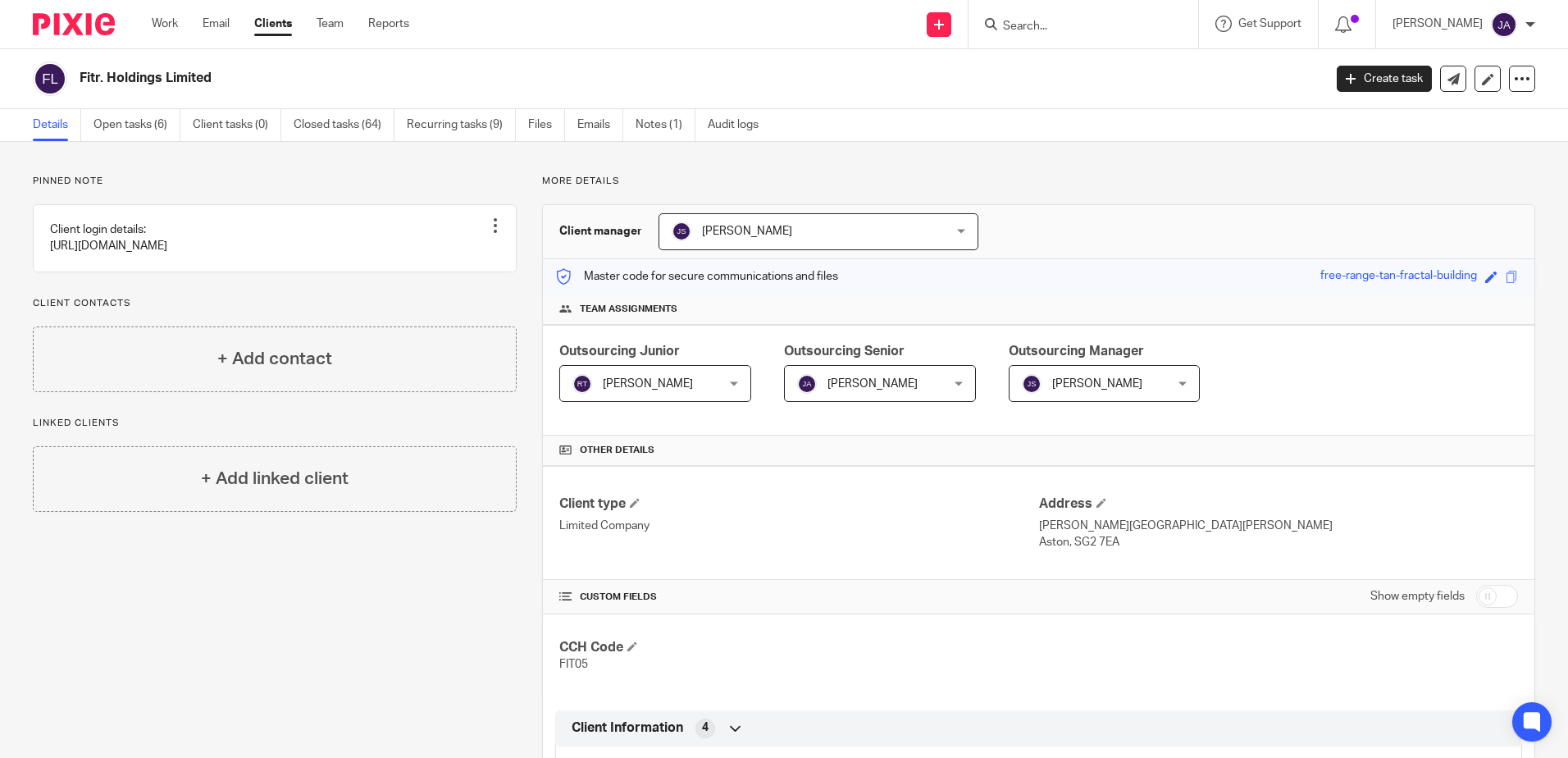
click at [606, 387] on span "[PERSON_NAME]" at bounding box center [647, 384] width 90 height 12
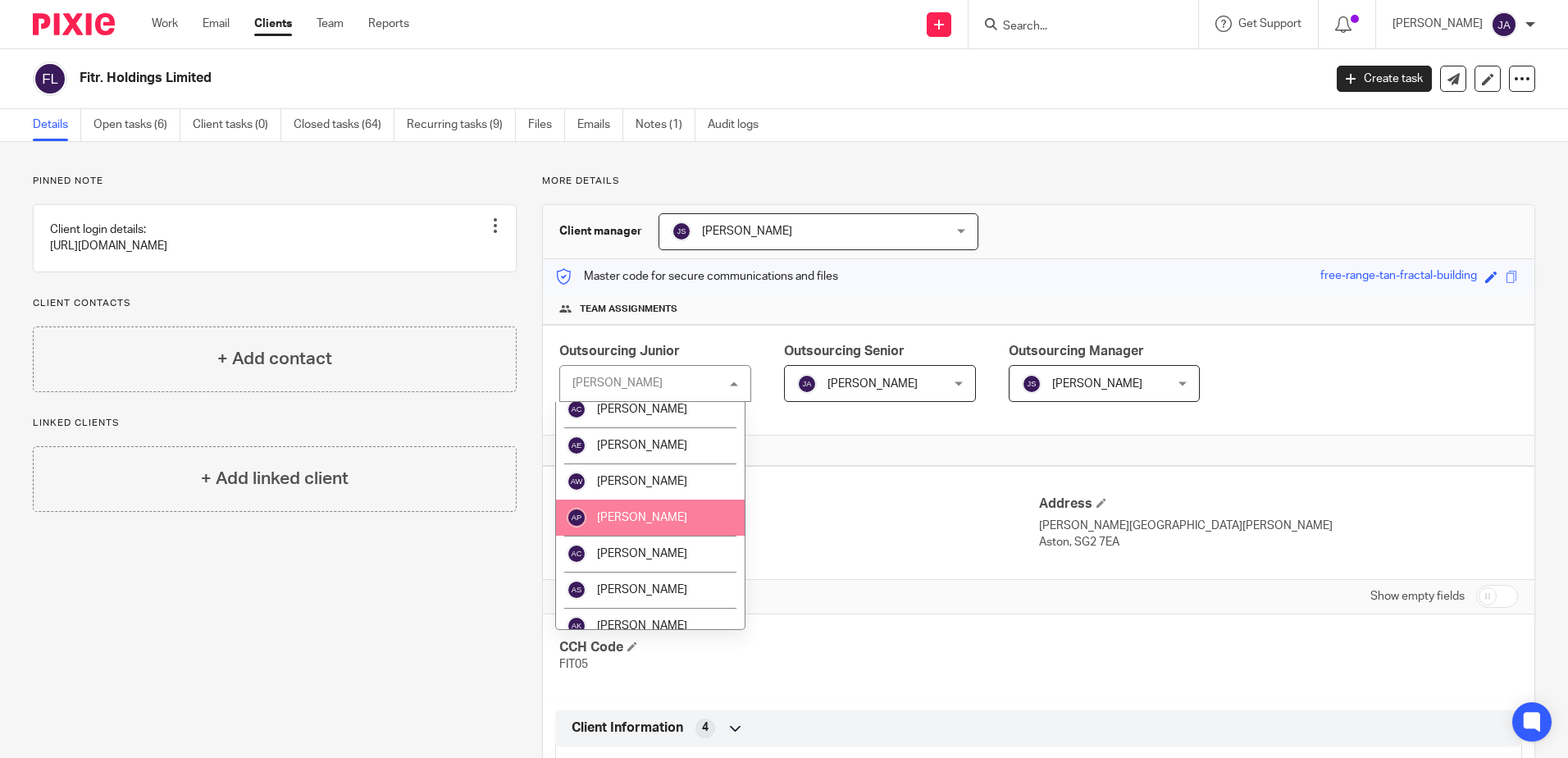
scroll to position [164, 0]
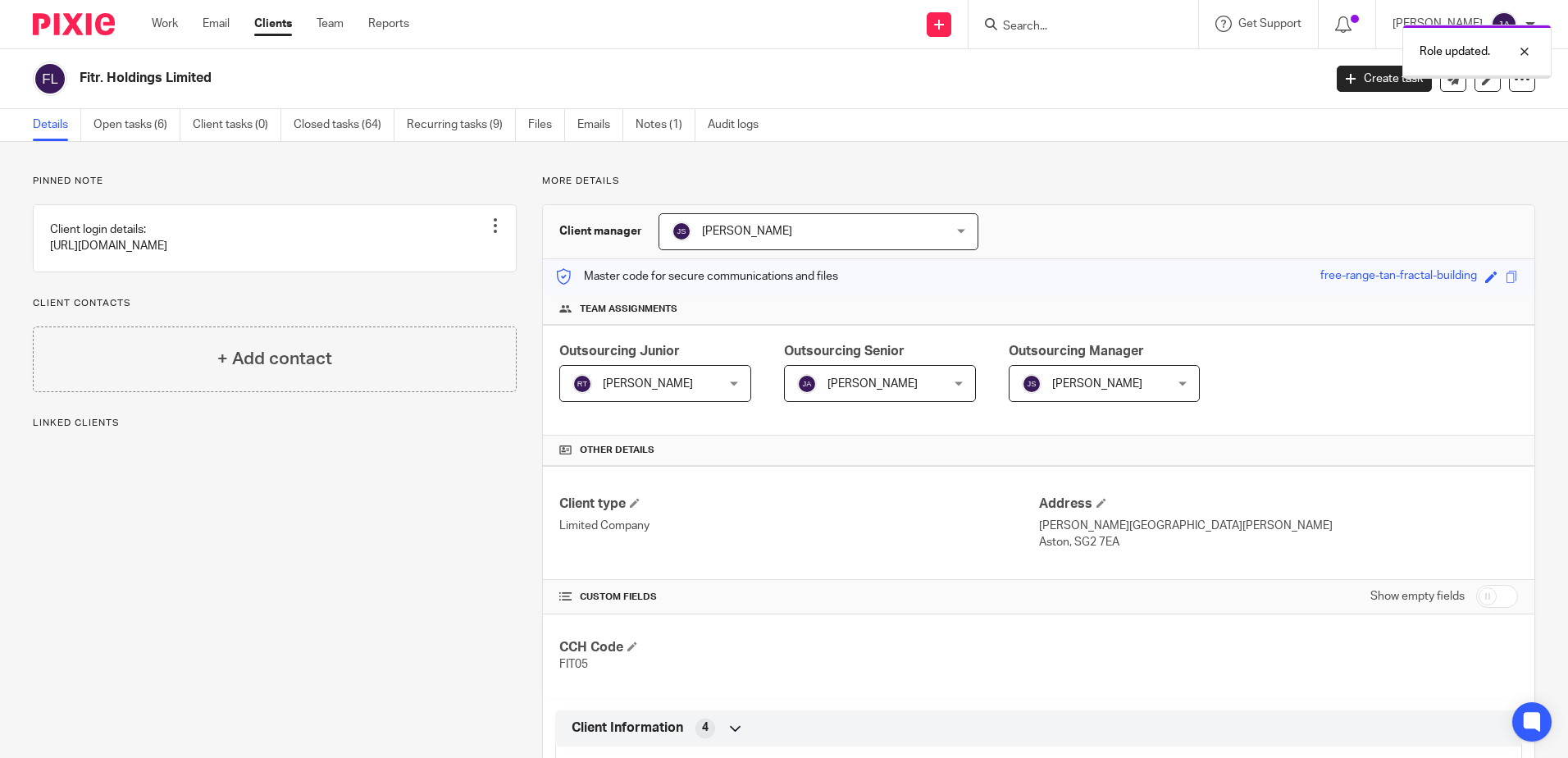
click at [655, 401] on div "[PERSON_NAME] [PERSON_NAME]" at bounding box center [655, 383] width 192 height 37
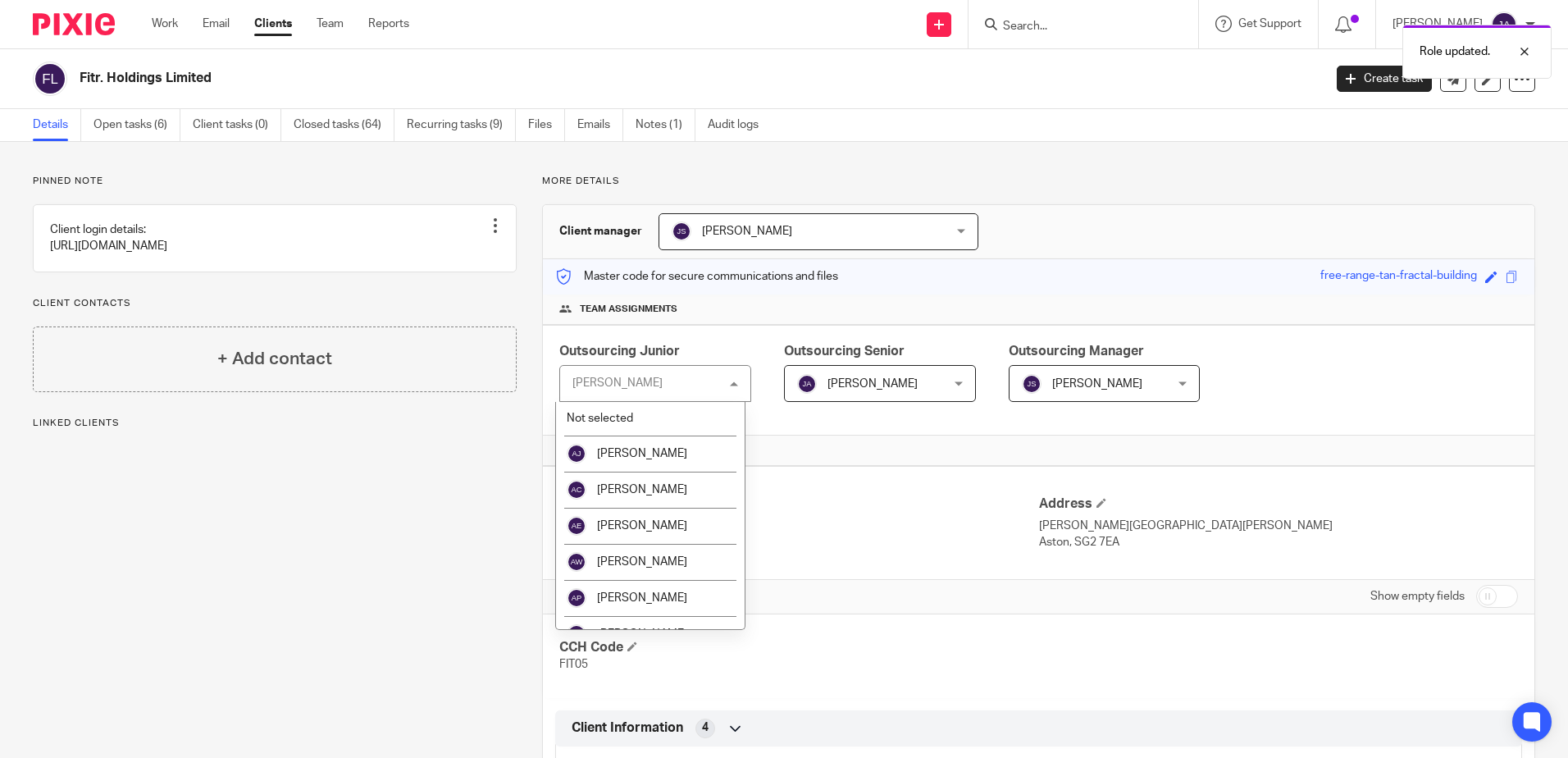
click at [657, 382] on div "[PERSON_NAME] [PERSON_NAME]" at bounding box center [655, 383] width 192 height 37
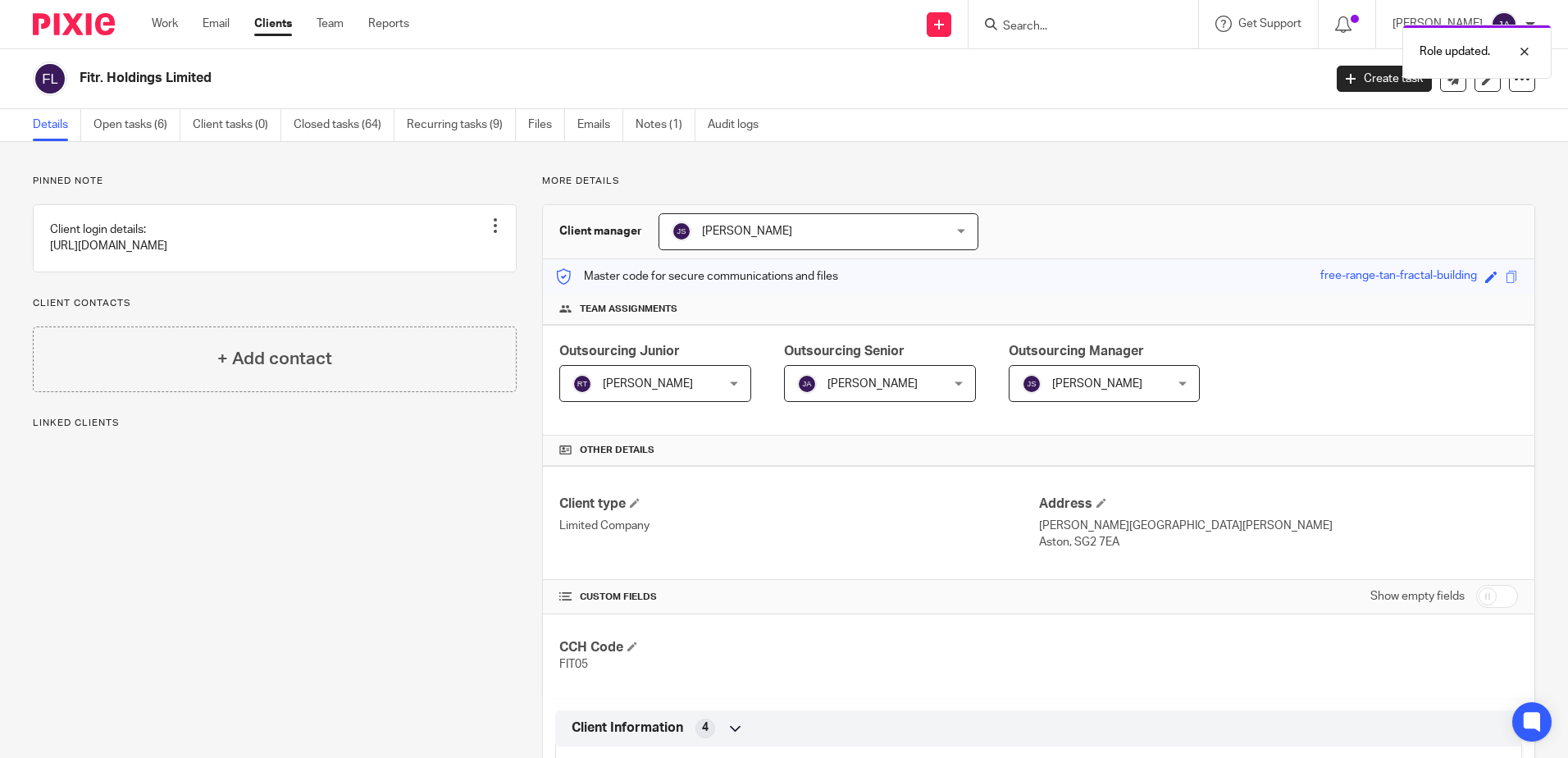
click at [657, 382] on span "[PERSON_NAME]" at bounding box center [647, 384] width 90 height 12
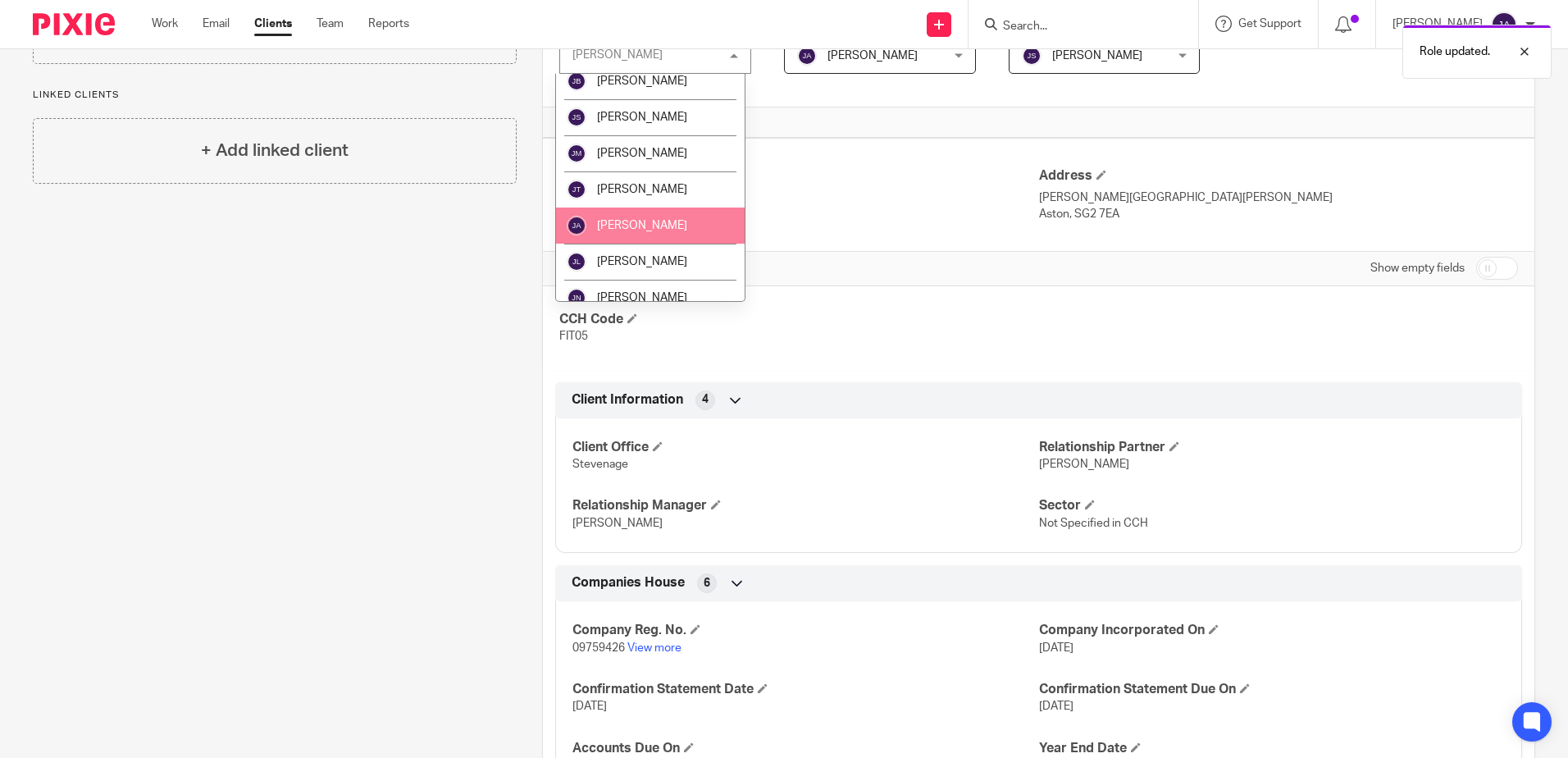
scroll to position [1067, 0]
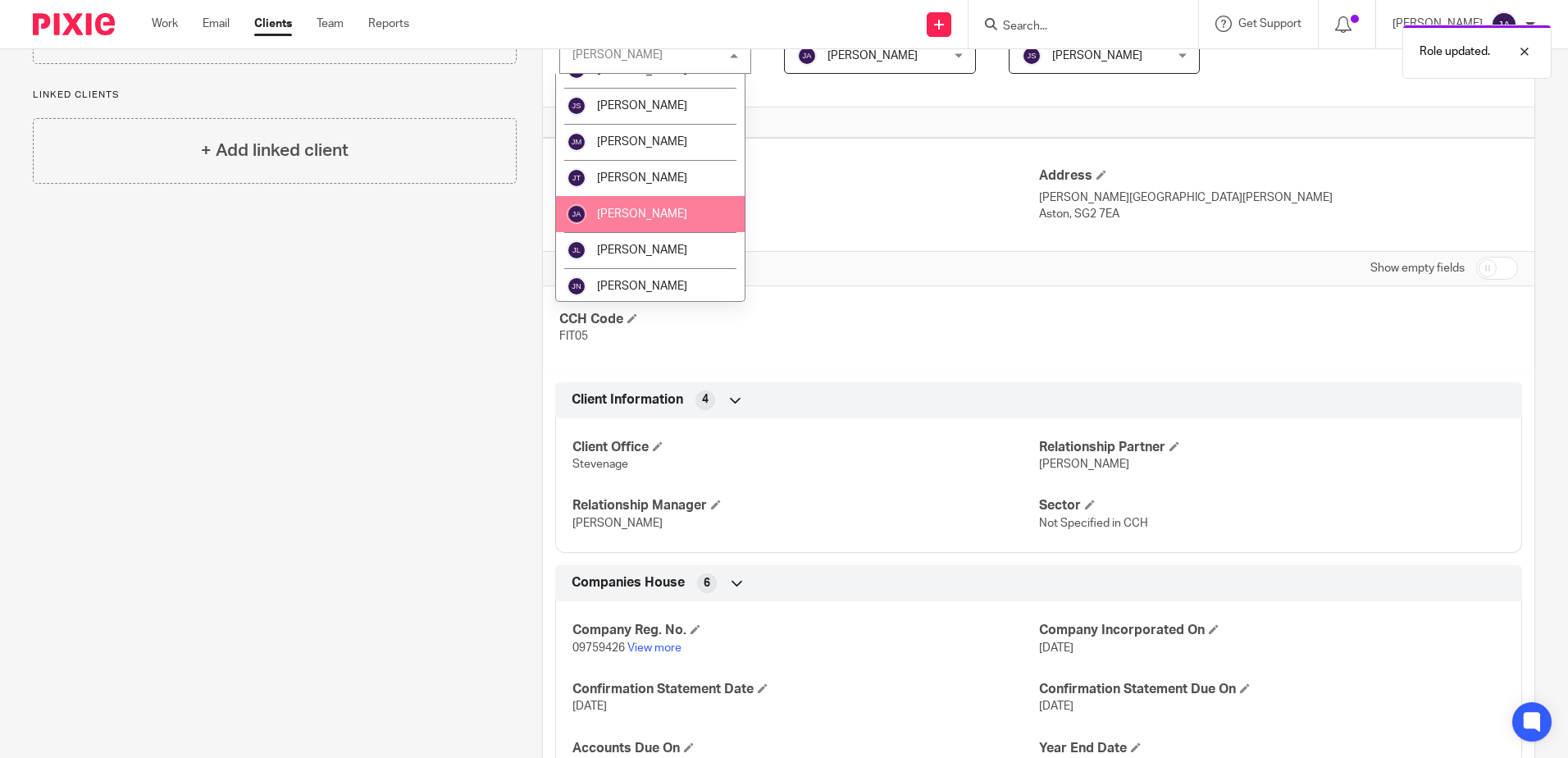
click at [655, 219] on li "[PERSON_NAME]" at bounding box center [650, 214] width 189 height 36
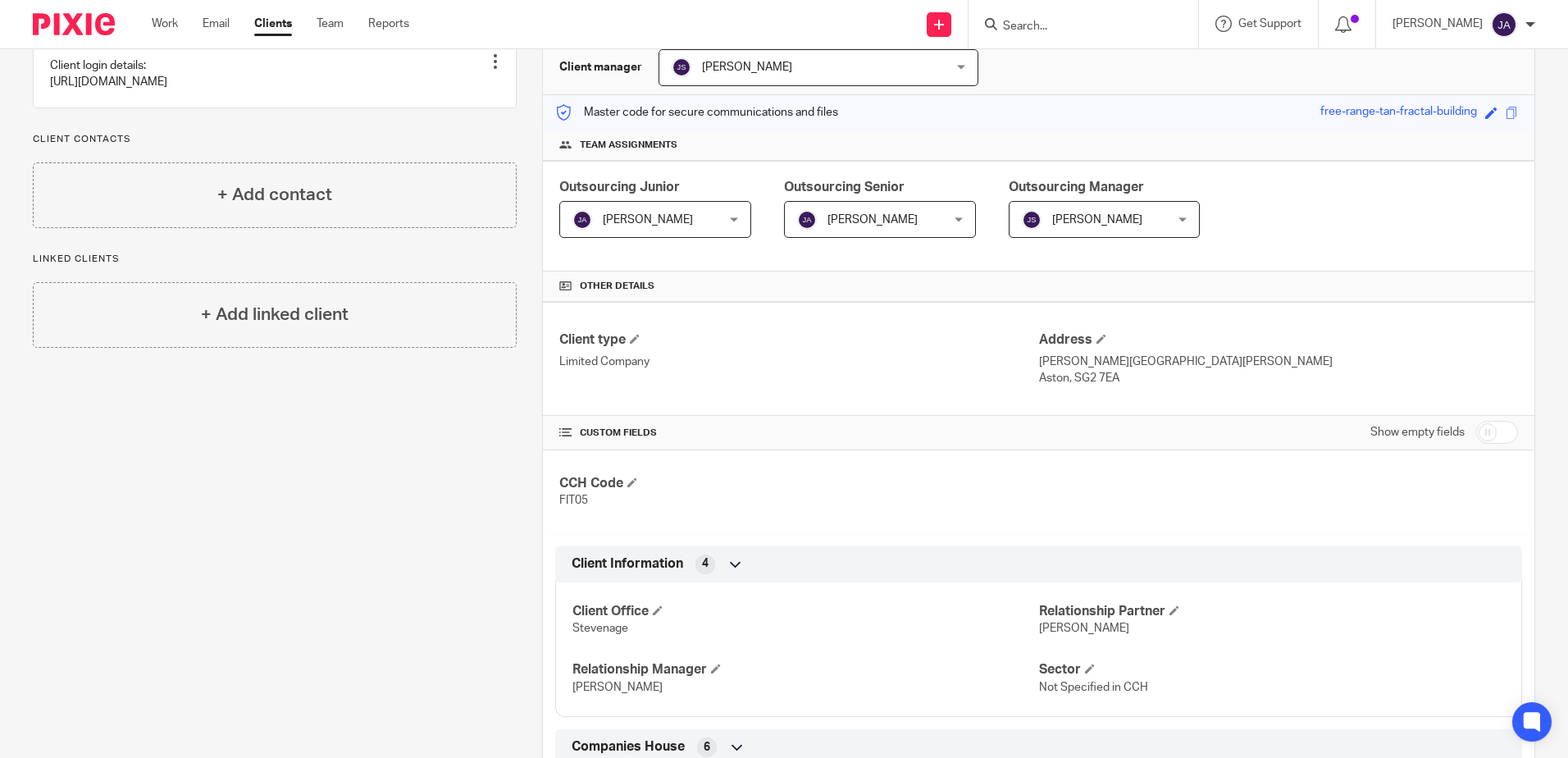
scroll to position [0, 0]
